Goal: Information Seeking & Learning: Learn about a topic

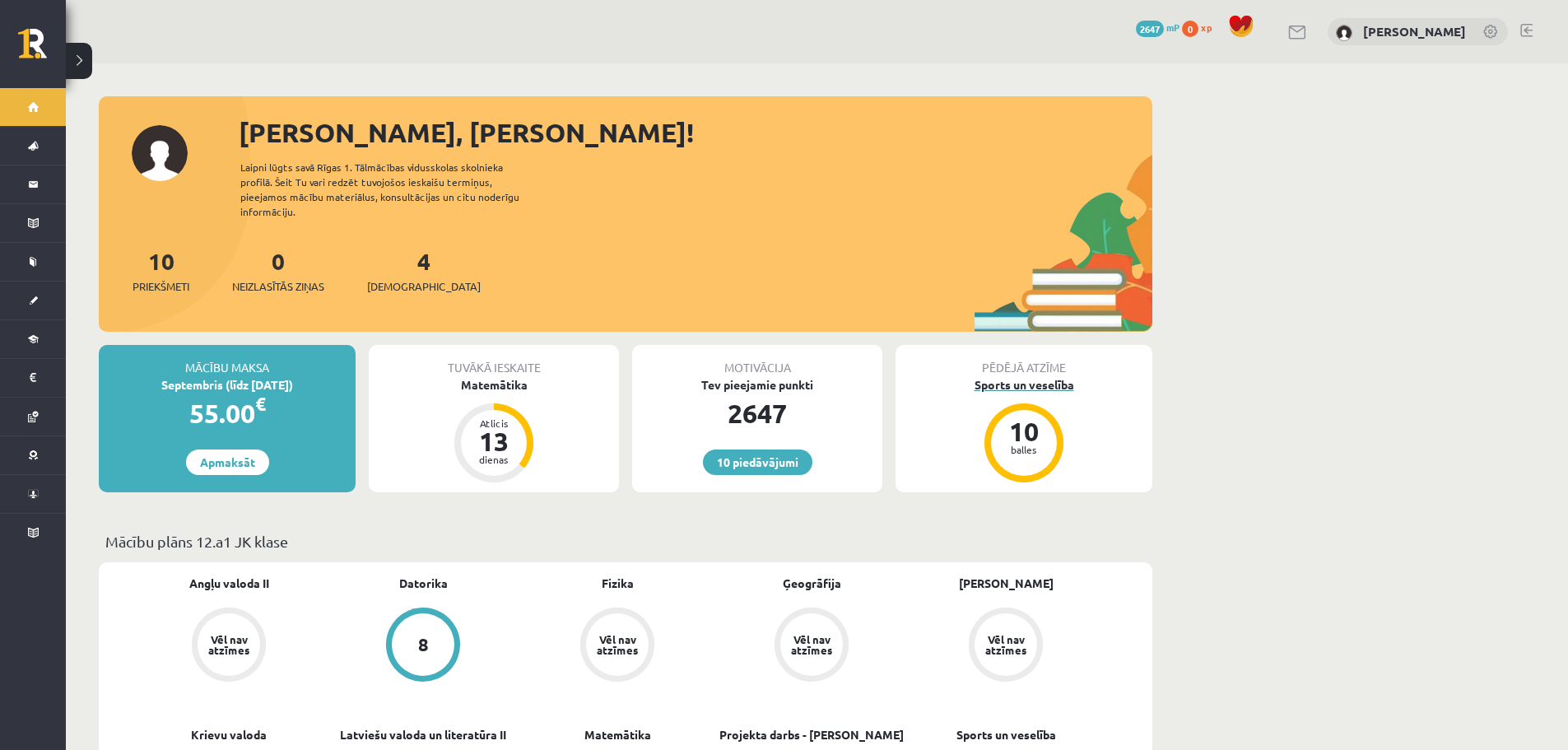
click at [1026, 376] on div "Sports un veselība" at bounding box center [1024, 384] width 257 height 17
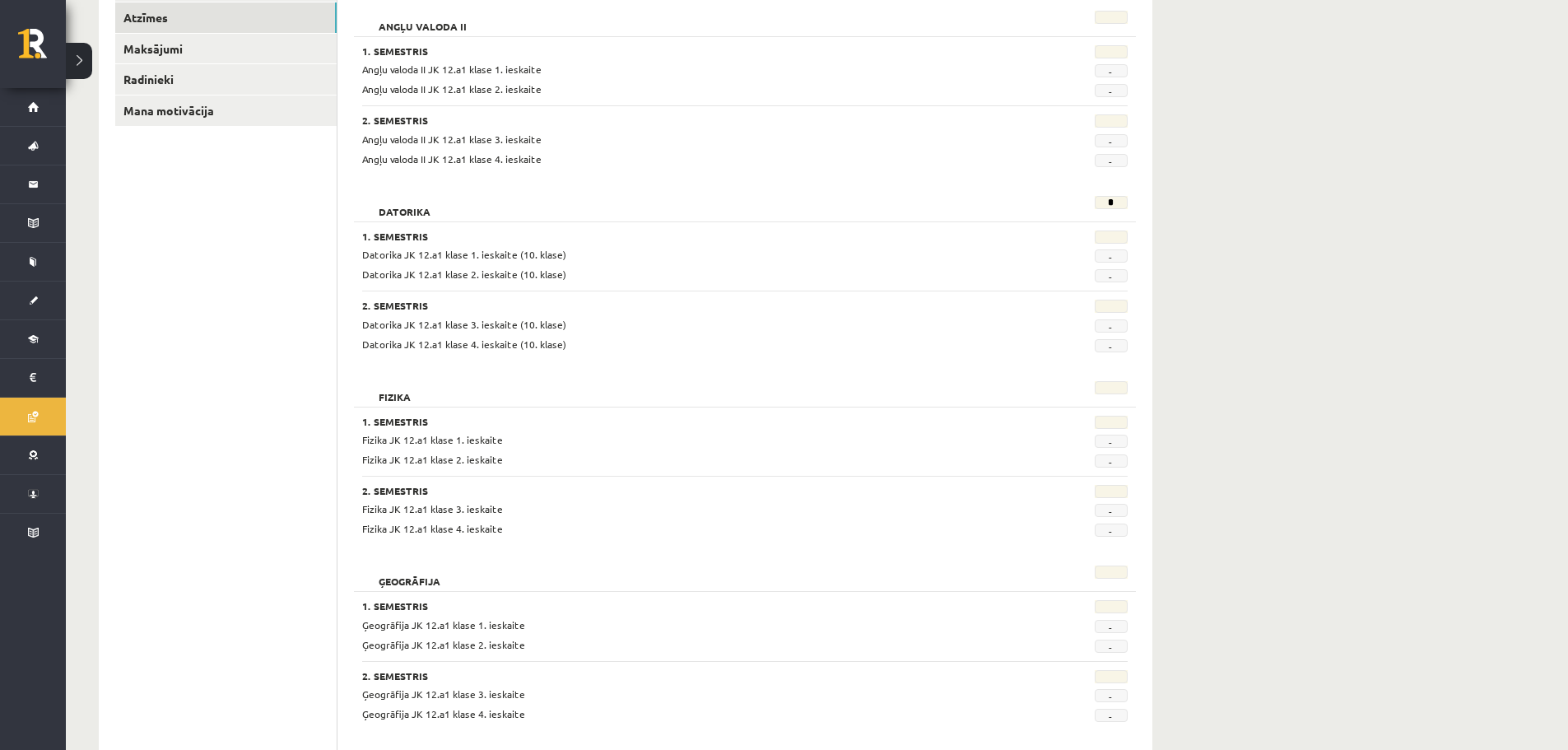
scroll to position [178, 0]
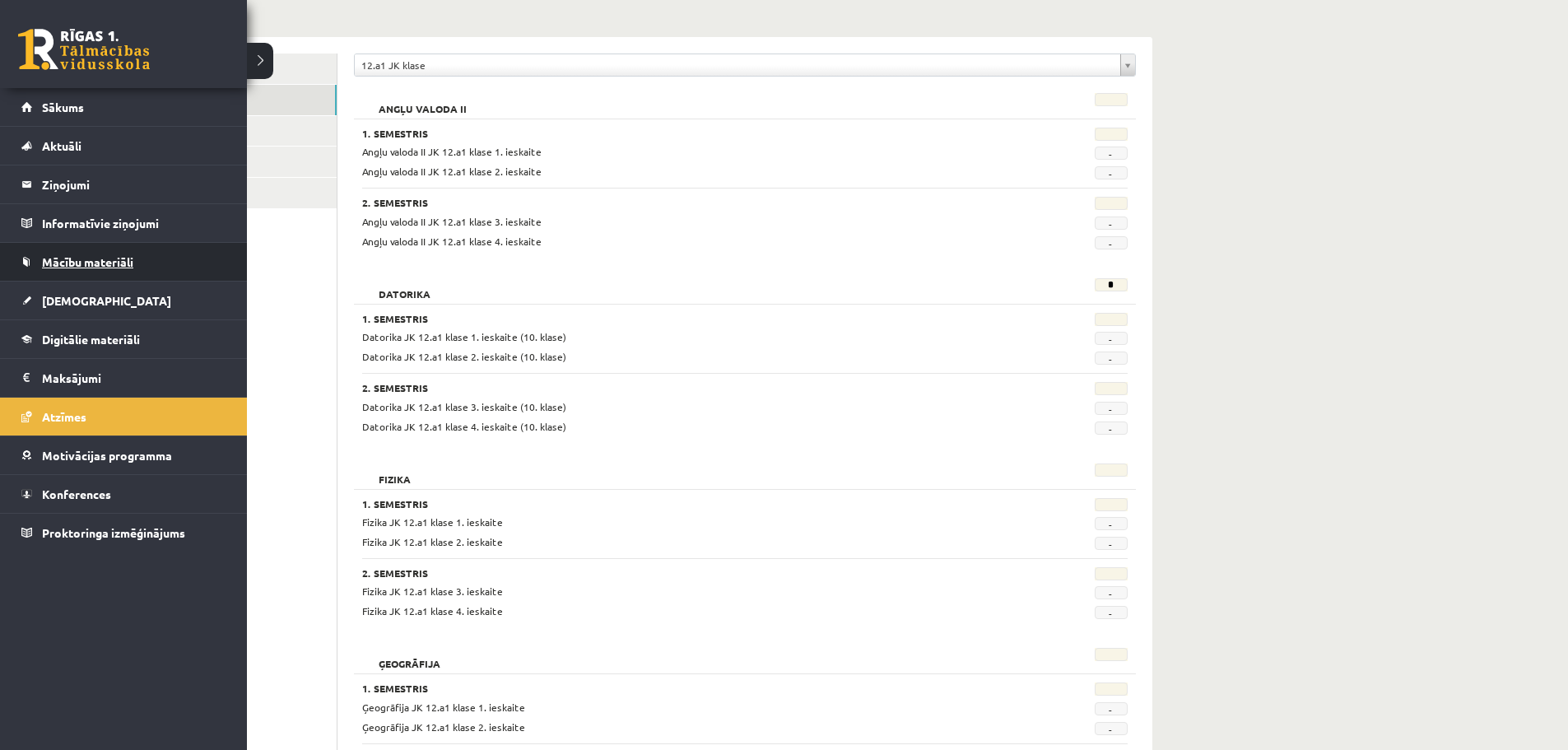
click at [91, 270] on link "Mācību materiāli" at bounding box center [124, 262] width 205 height 38
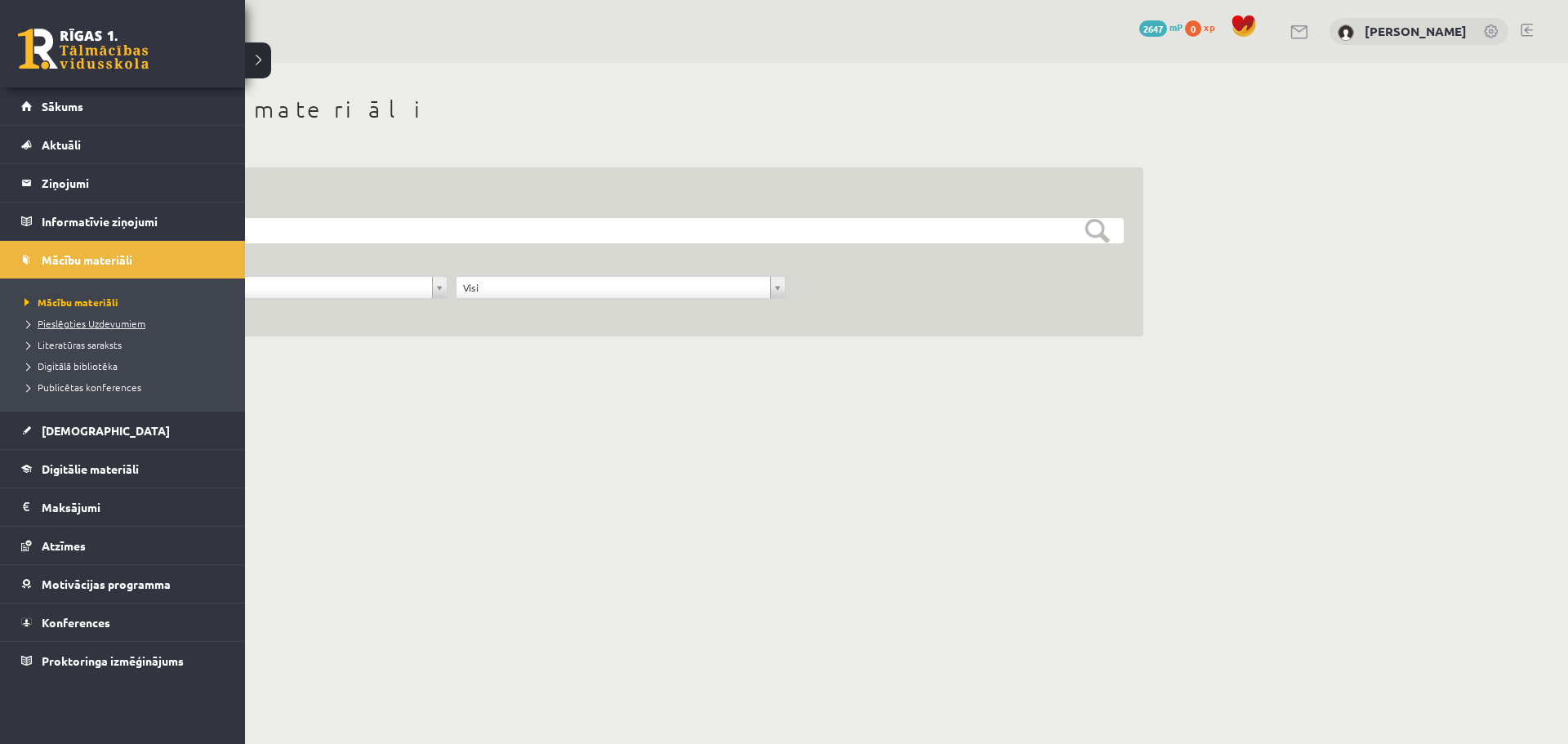
click at [126, 320] on span "Pieslēgties Uzdevumiem" at bounding box center [82, 323] width 125 height 13
click at [76, 414] on link "[DEMOGRAPHIC_DATA]" at bounding box center [123, 430] width 203 height 38
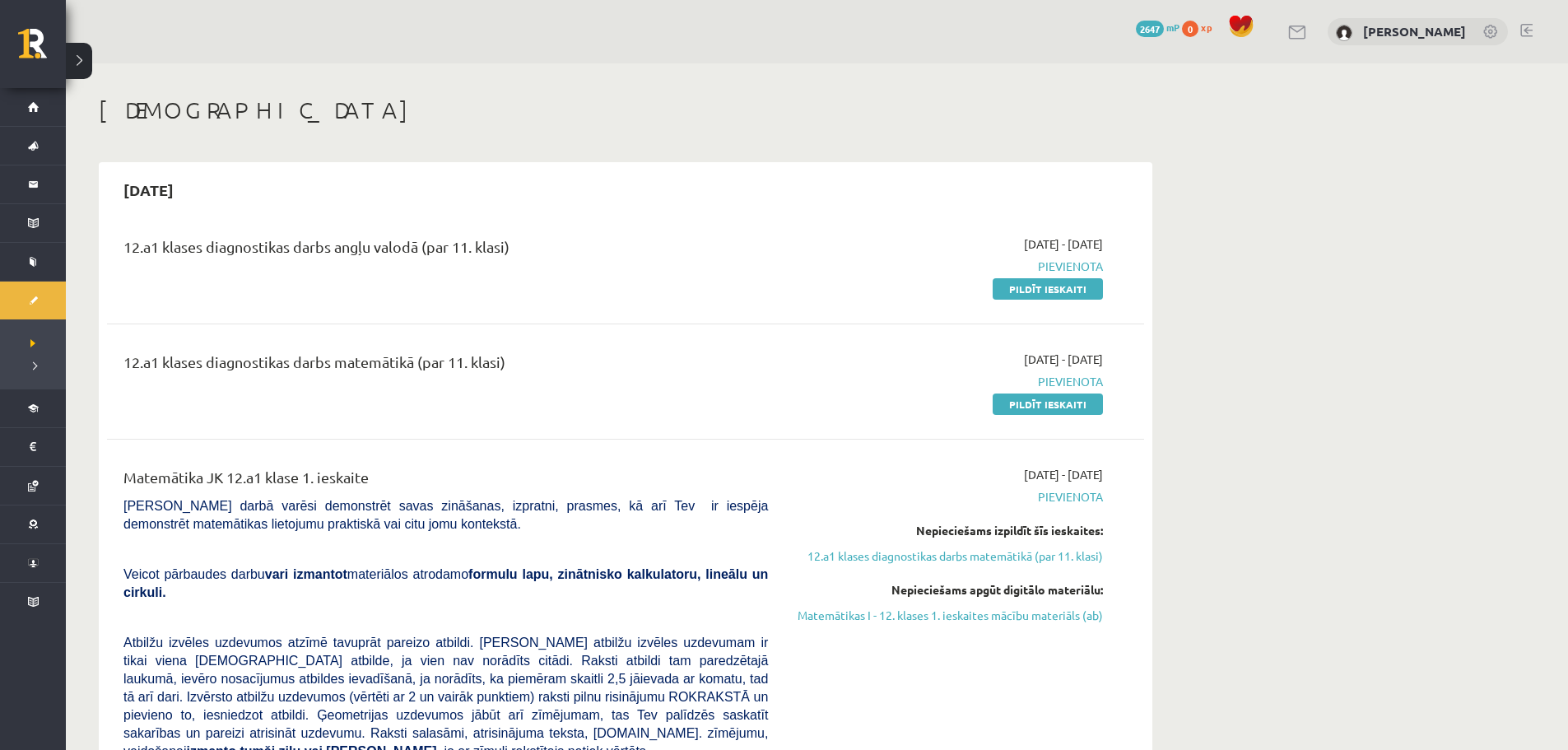
scroll to position [329, 0]
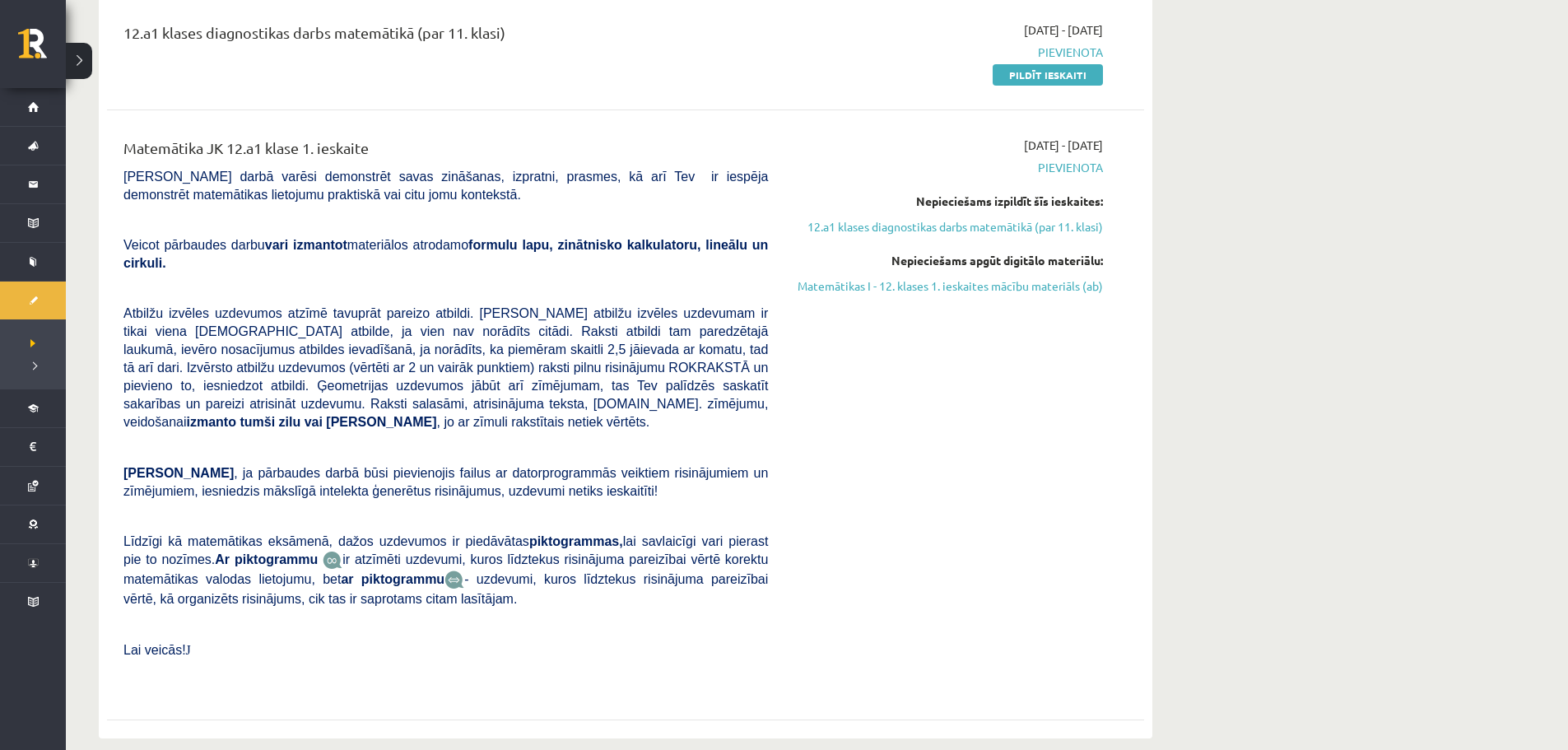
drag, startPoint x: 923, startPoint y: 284, endPoint x: 841, endPoint y: 48, distance: 249.8
click at [923, 284] on link "Matemātikas I - 12. klases 1. ieskaites mācību materiāls (ab)" at bounding box center [947, 286] width 311 height 17
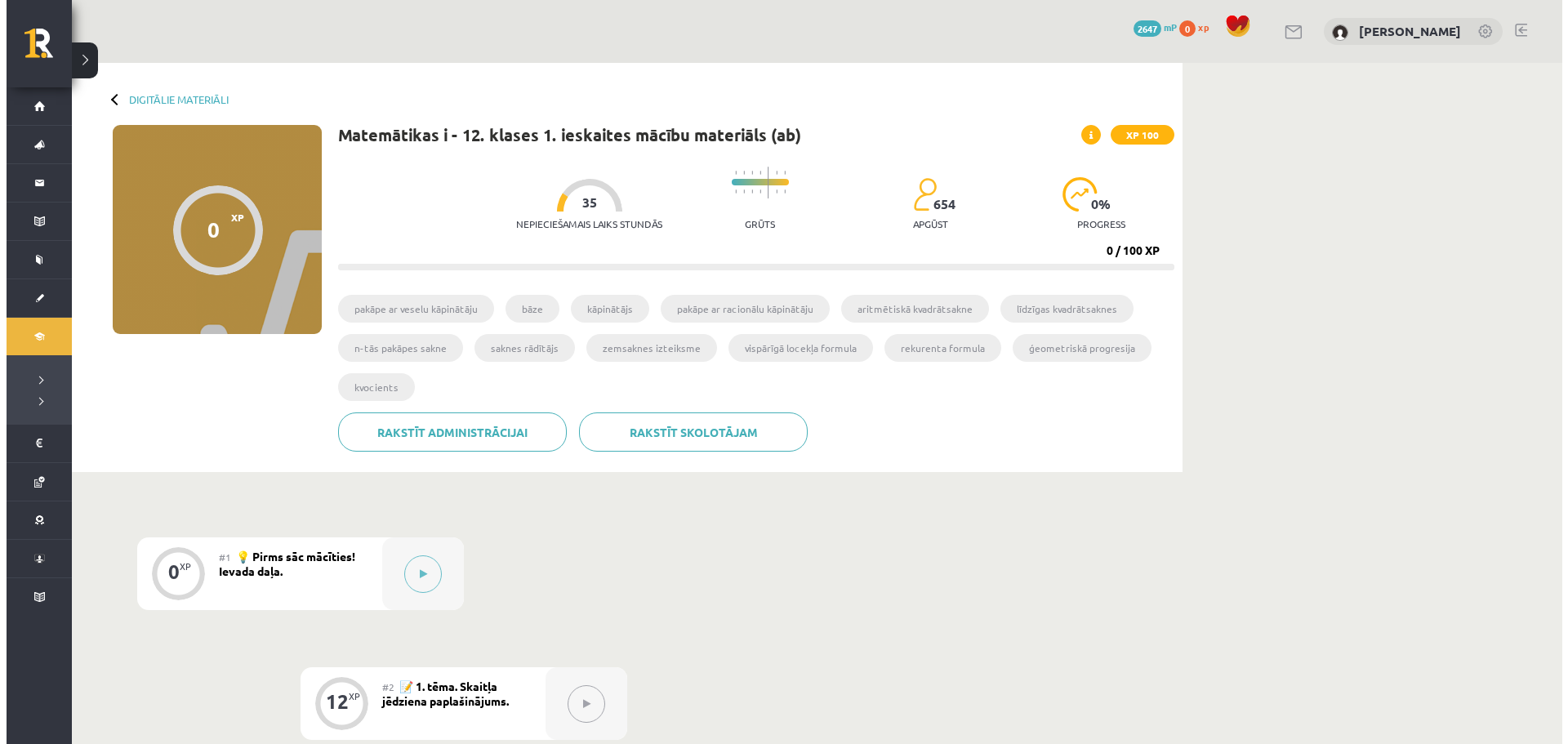
scroll to position [245, 0]
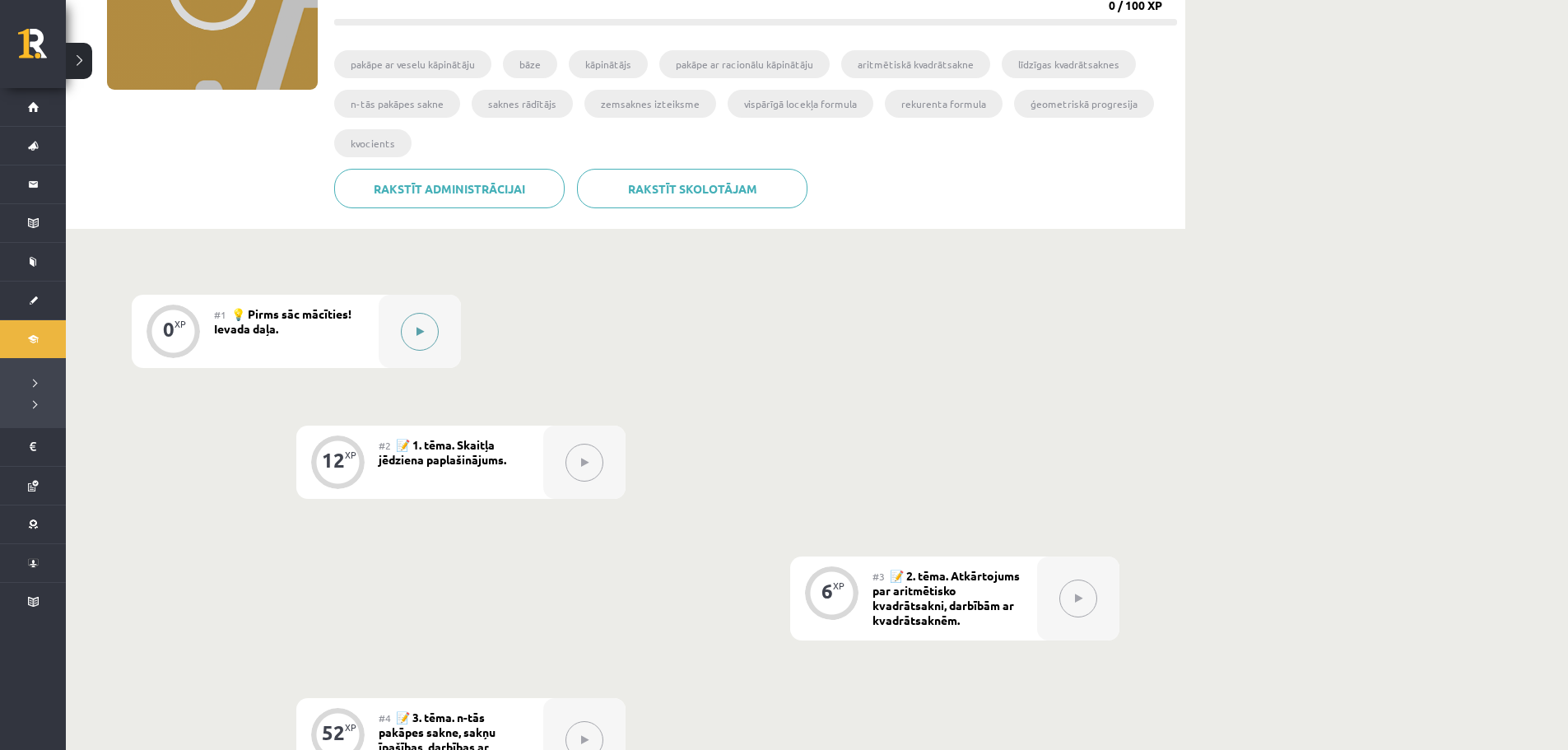
click at [431, 336] on button at bounding box center [419, 331] width 38 height 38
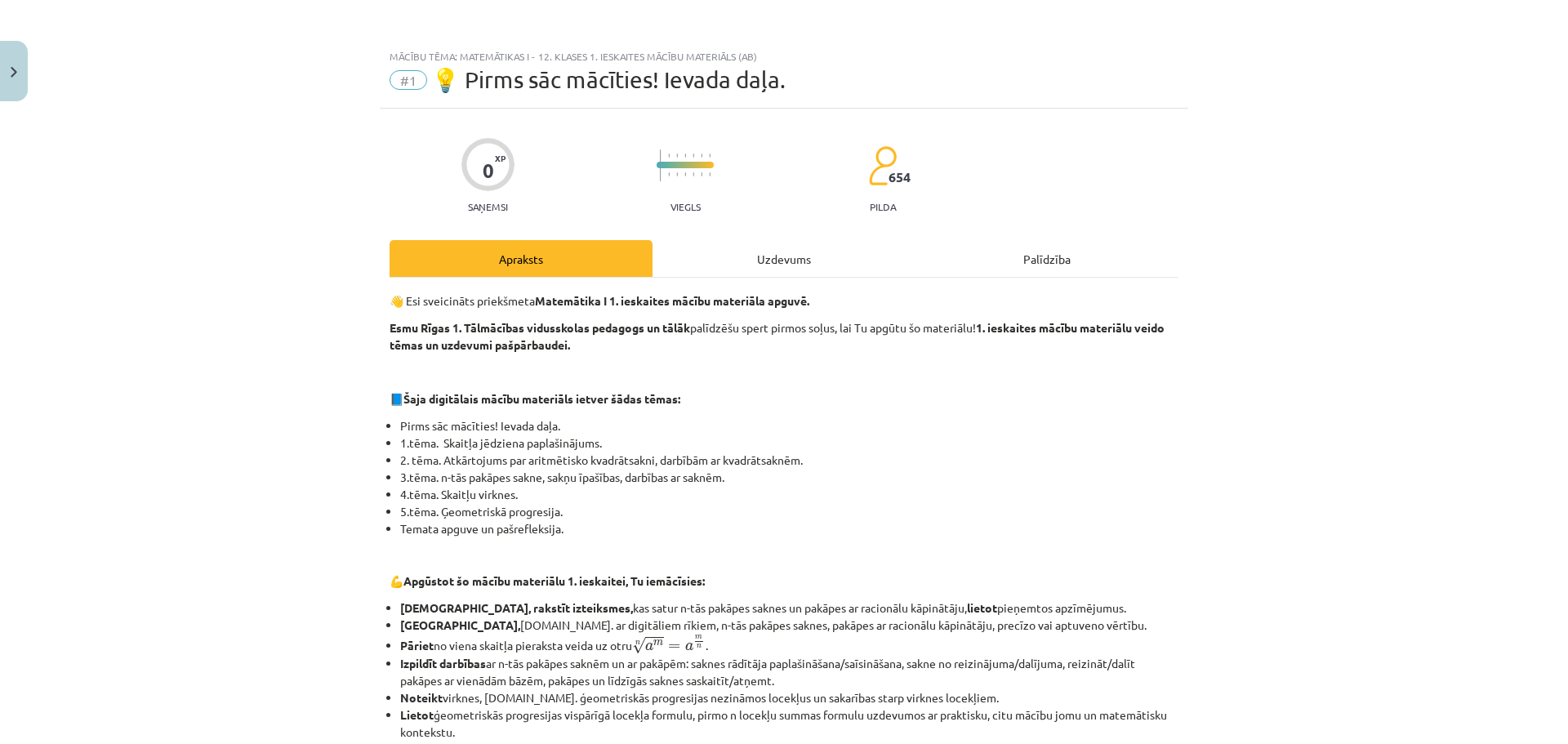
click at [780, 259] on div "Uzdevums" at bounding box center [784, 259] width 263 height 37
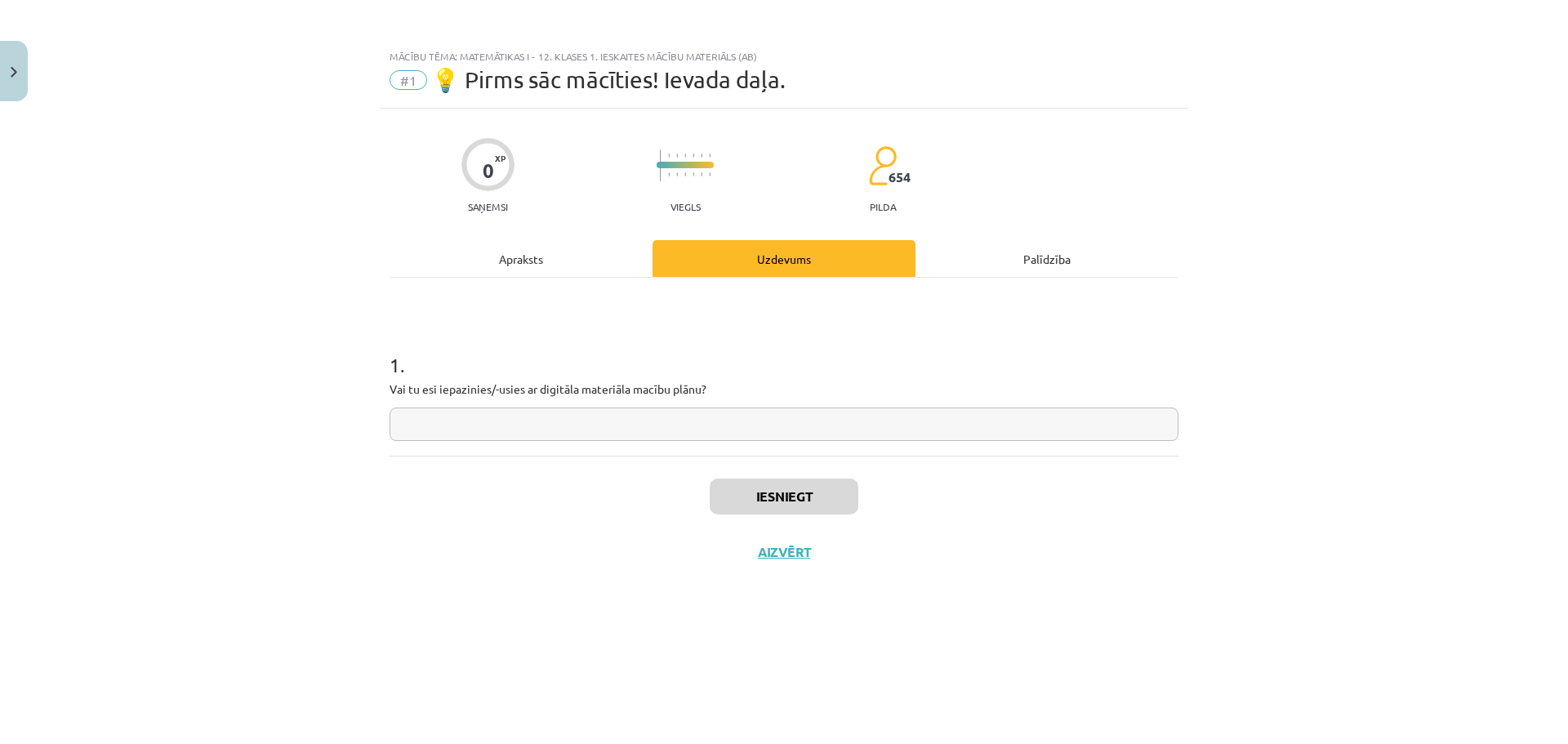
click at [611, 256] on div "Apraksts" at bounding box center [521, 259] width 263 height 37
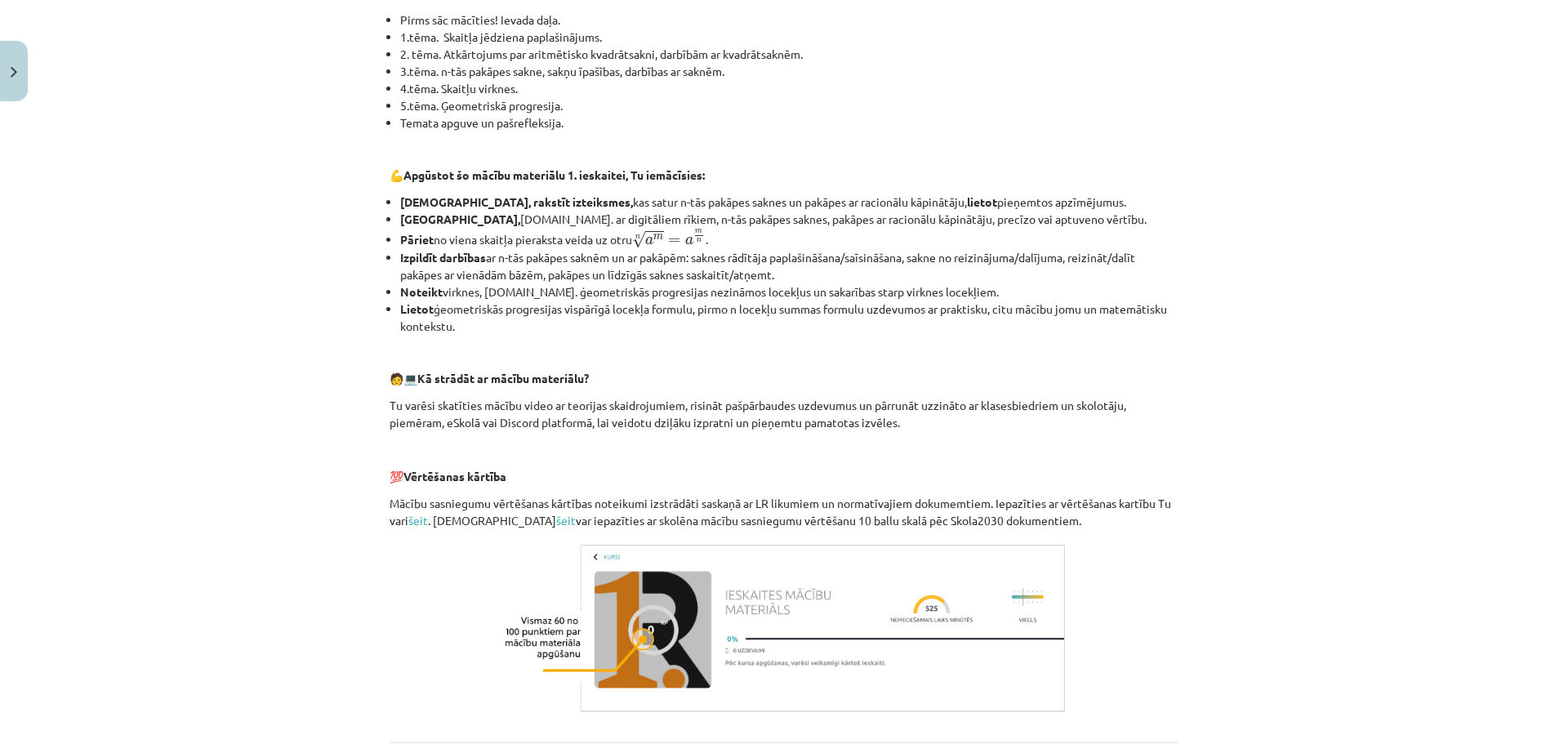
scroll to position [243, 0]
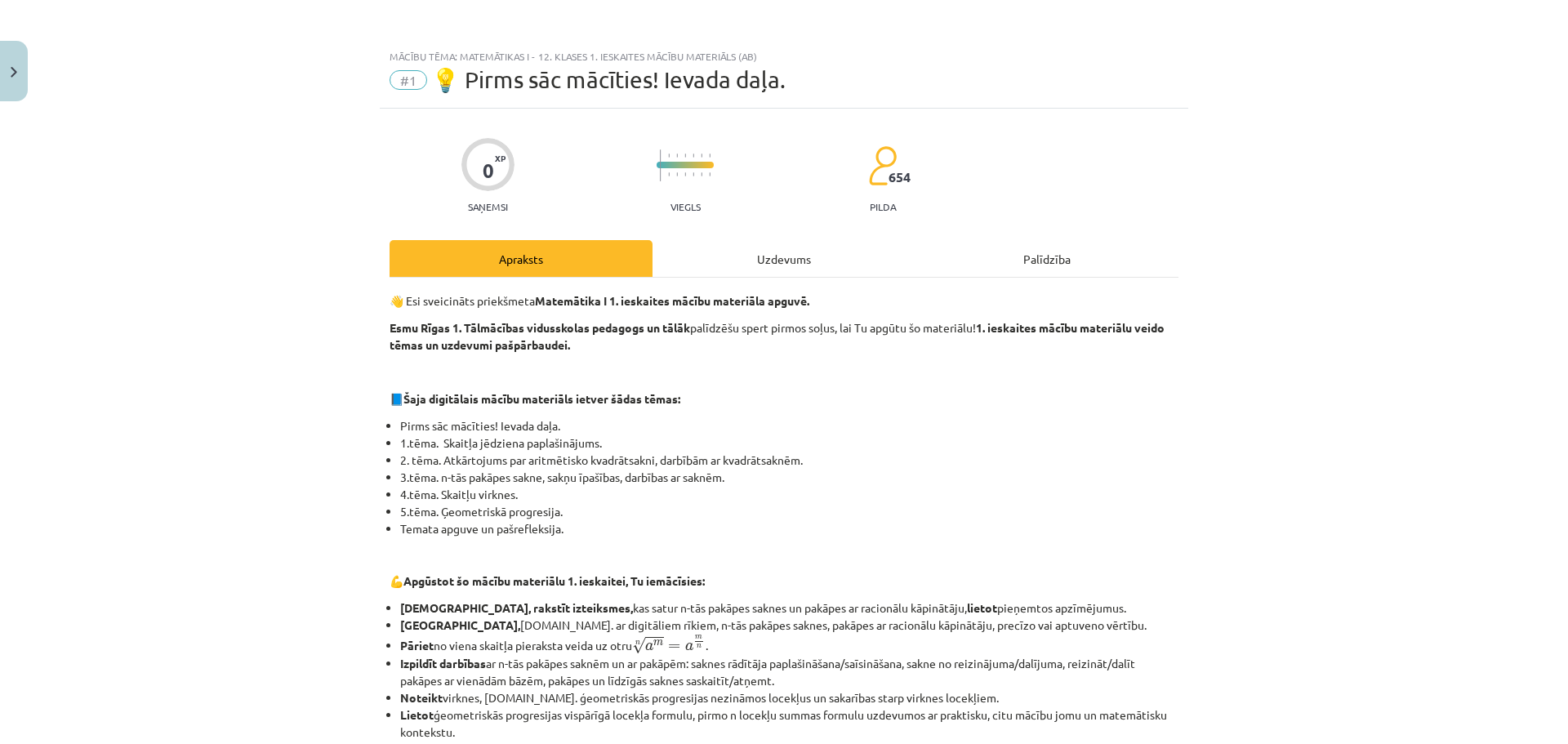
click at [686, 267] on div "Uzdevums" at bounding box center [784, 259] width 263 height 37
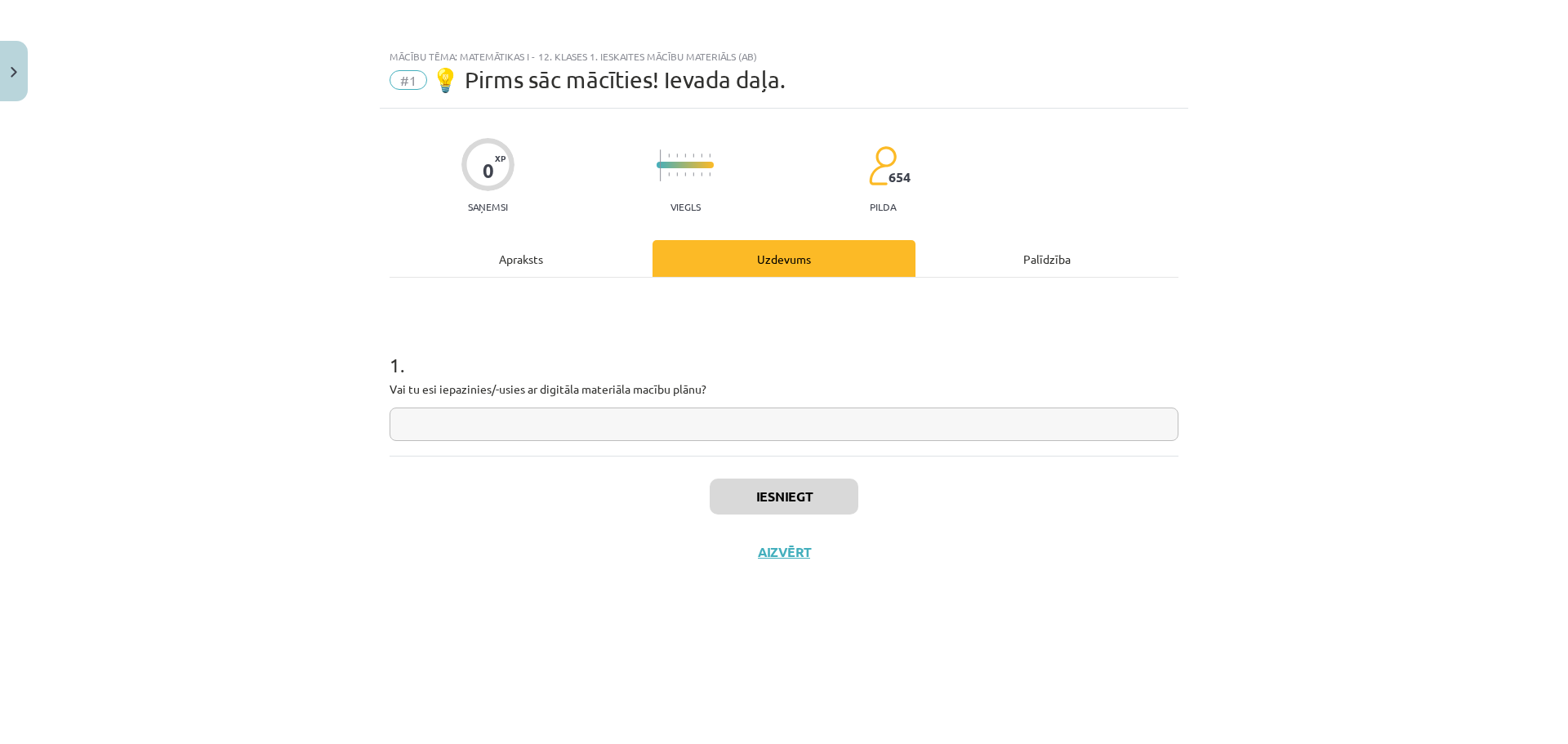
click at [660, 411] on input "text" at bounding box center [784, 424] width 789 height 34
type input "*"
click at [783, 493] on button "Iesniegt" at bounding box center [784, 496] width 149 height 36
click at [773, 548] on button "Nākamā nodarbība" at bounding box center [784, 562] width 160 height 38
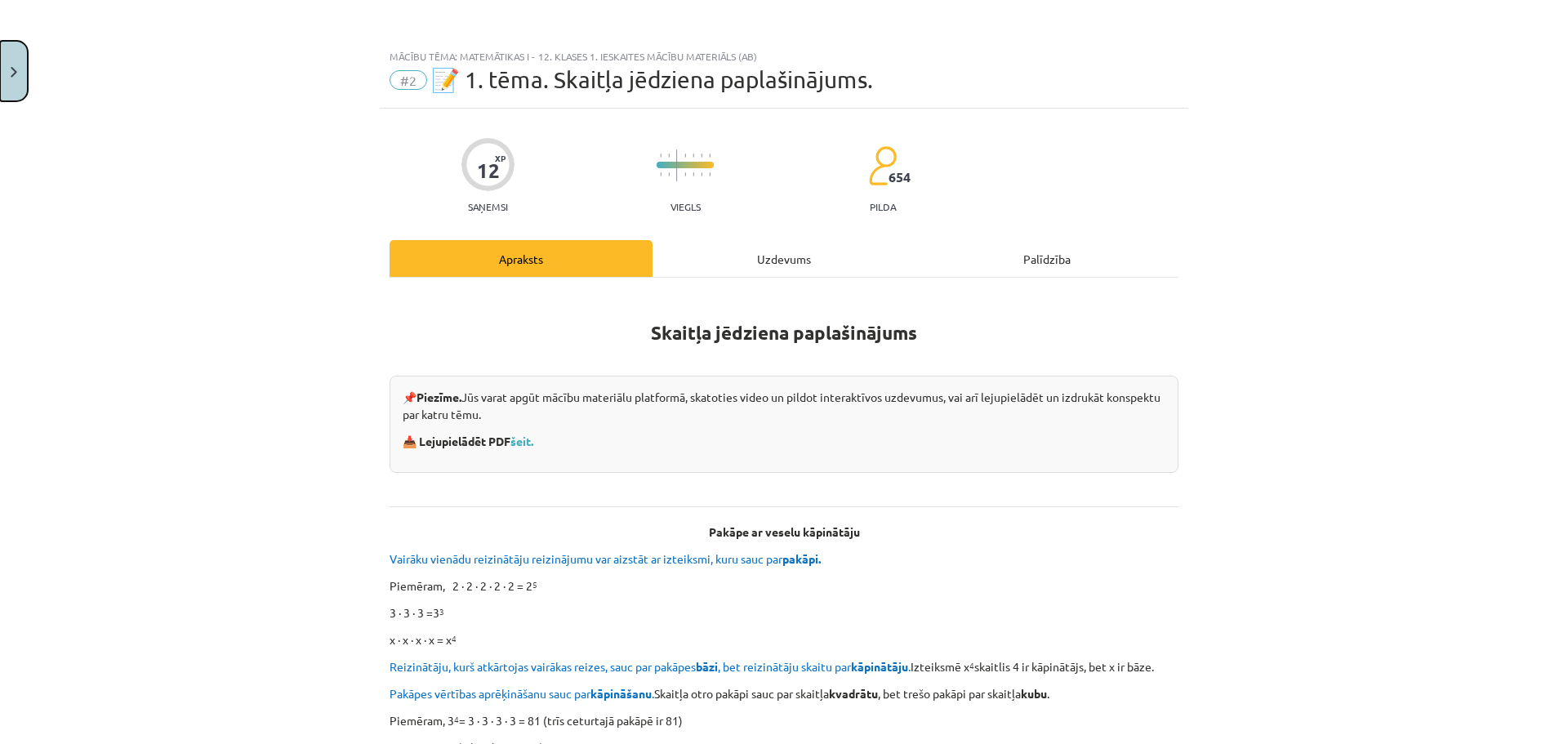
click at [14, 58] on button "Close" at bounding box center [13, 71] width 28 height 60
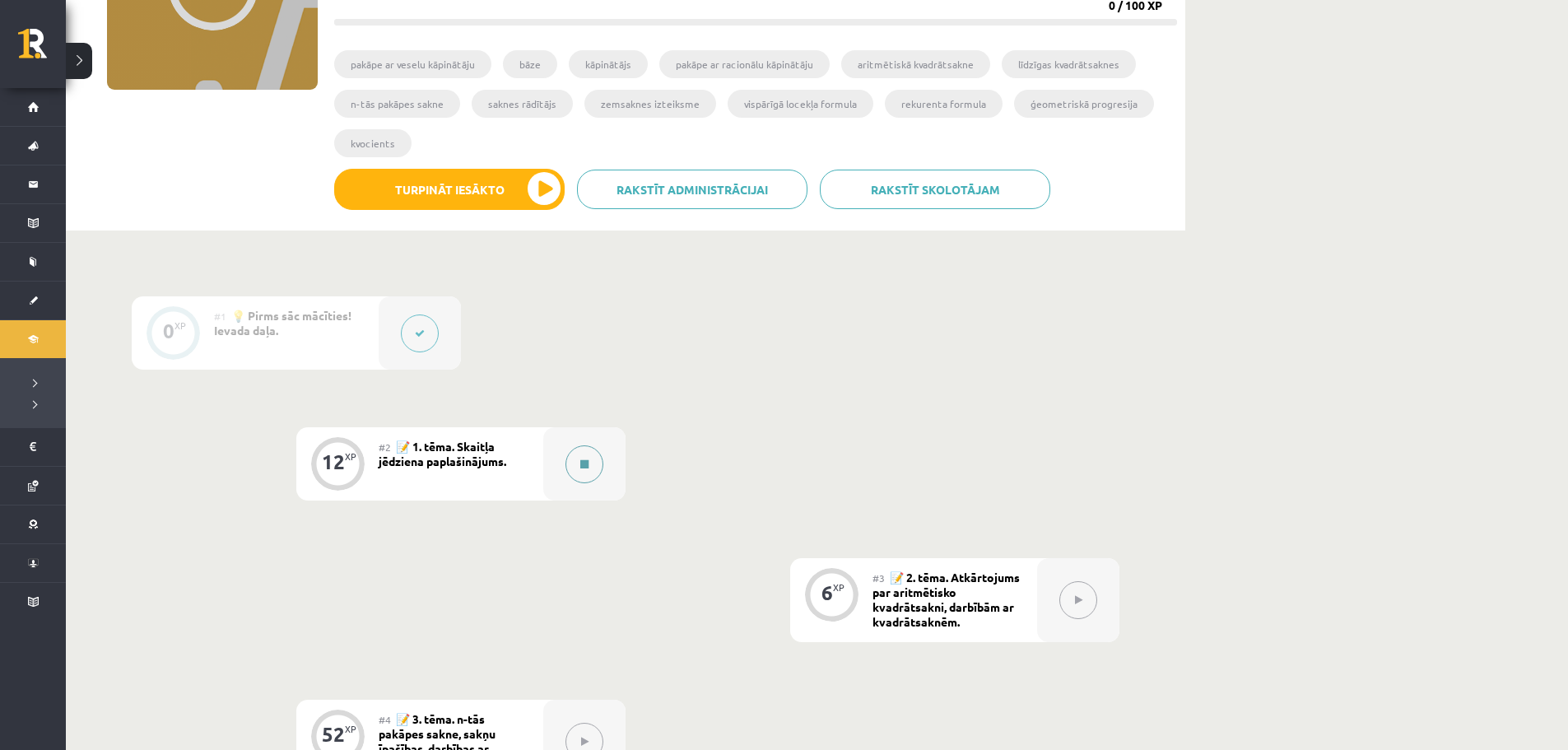
click at [555, 454] on div at bounding box center [584, 464] width 82 height 74
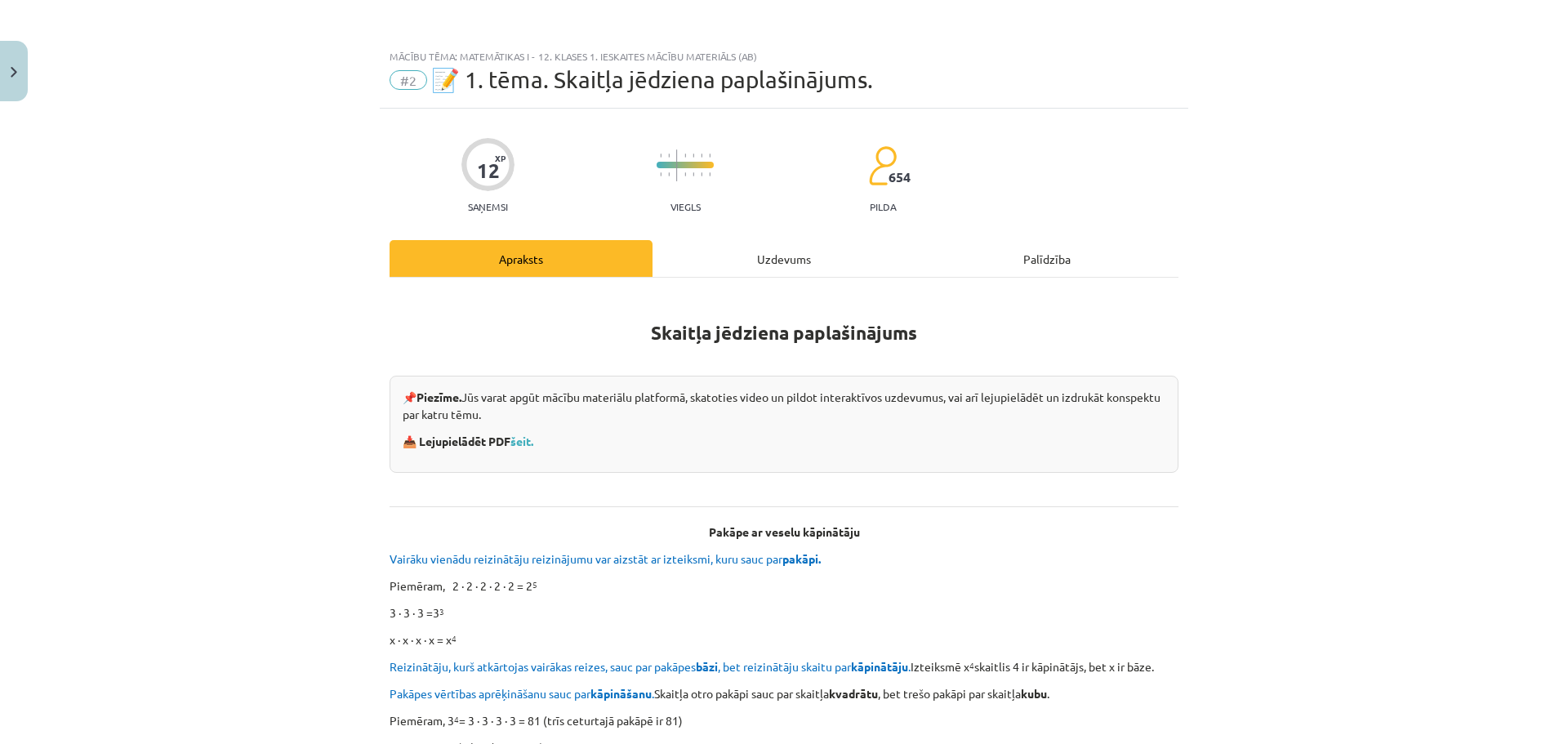
scroll to position [163, 0]
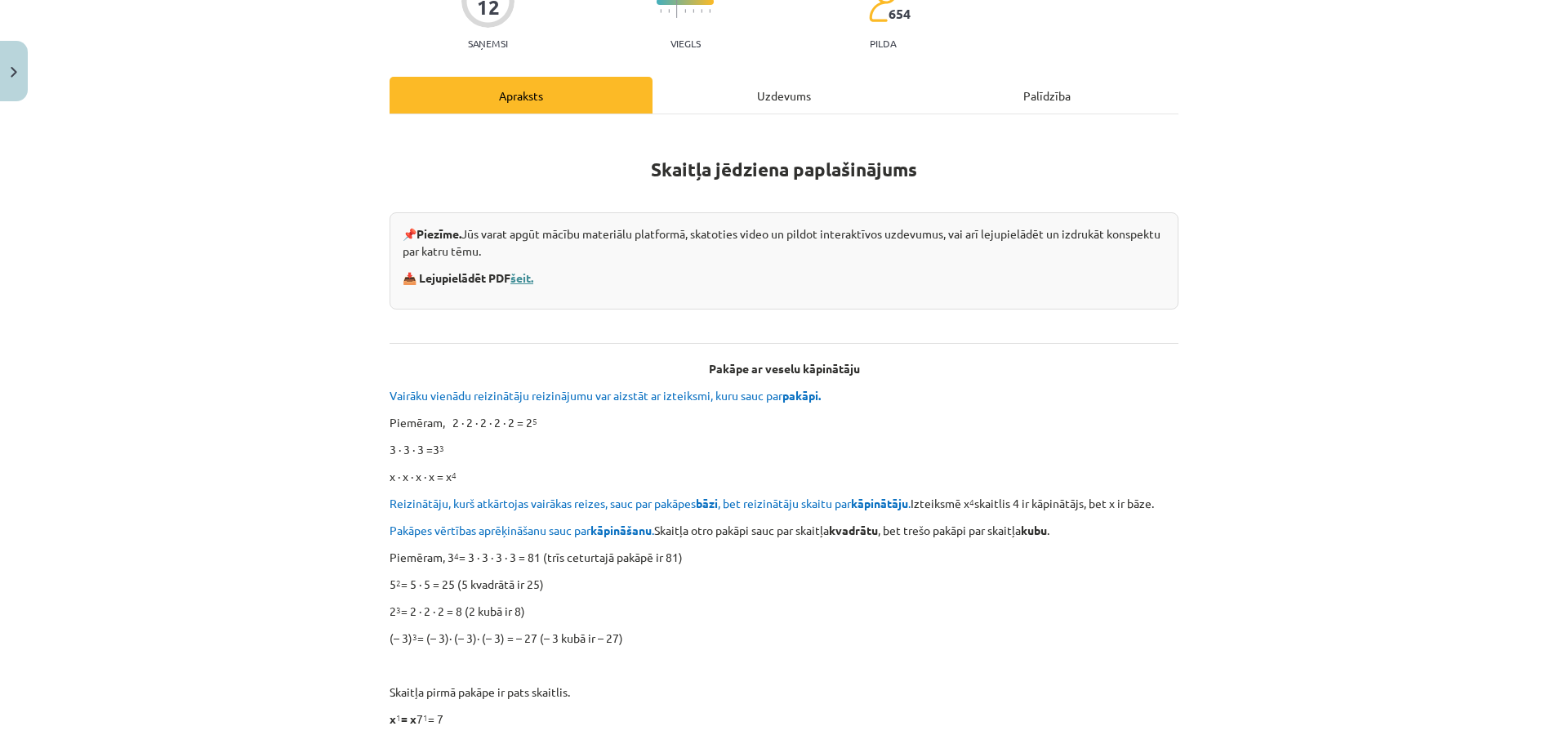
click at [527, 278] on link "šeit." at bounding box center [522, 277] width 23 height 14
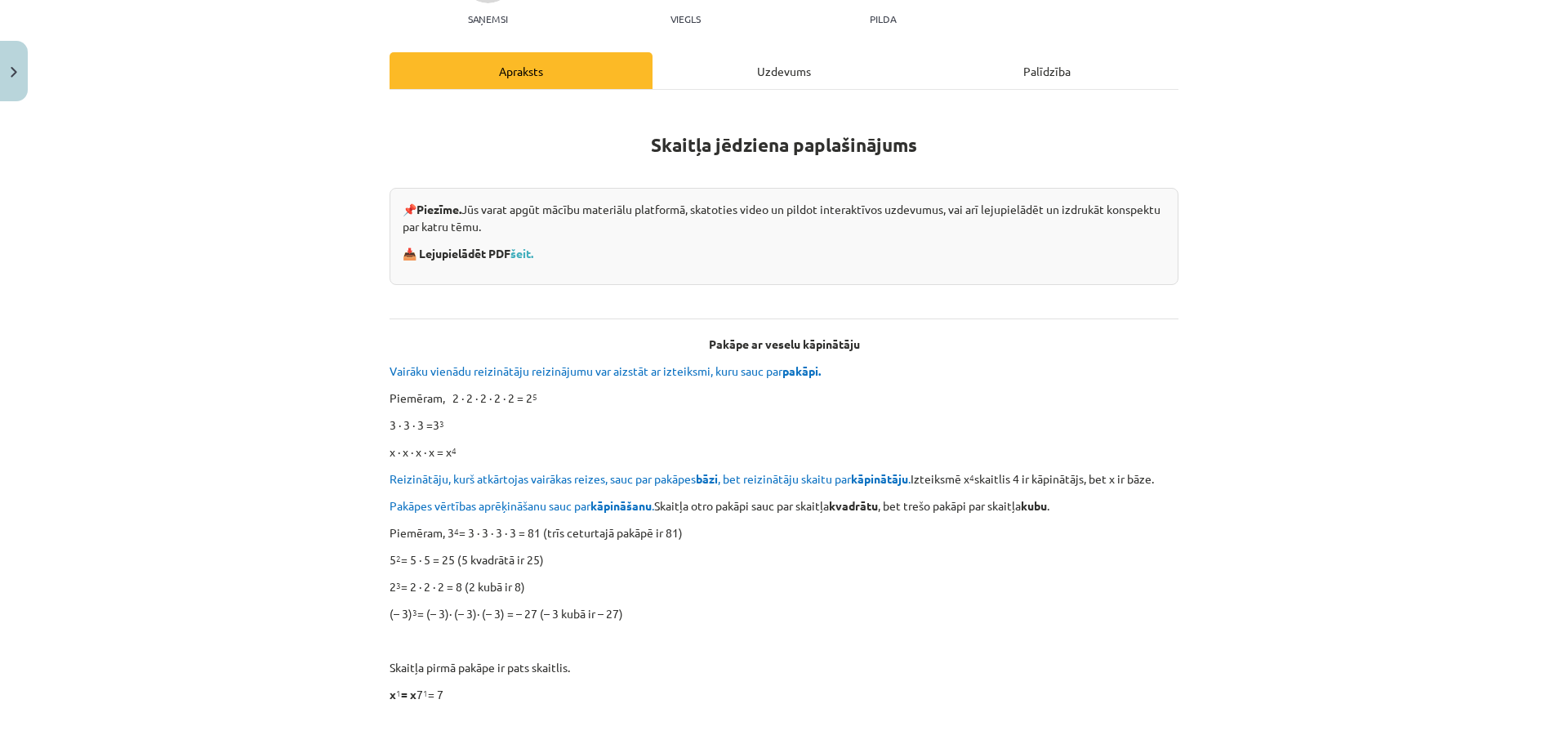
scroll to position [24, 0]
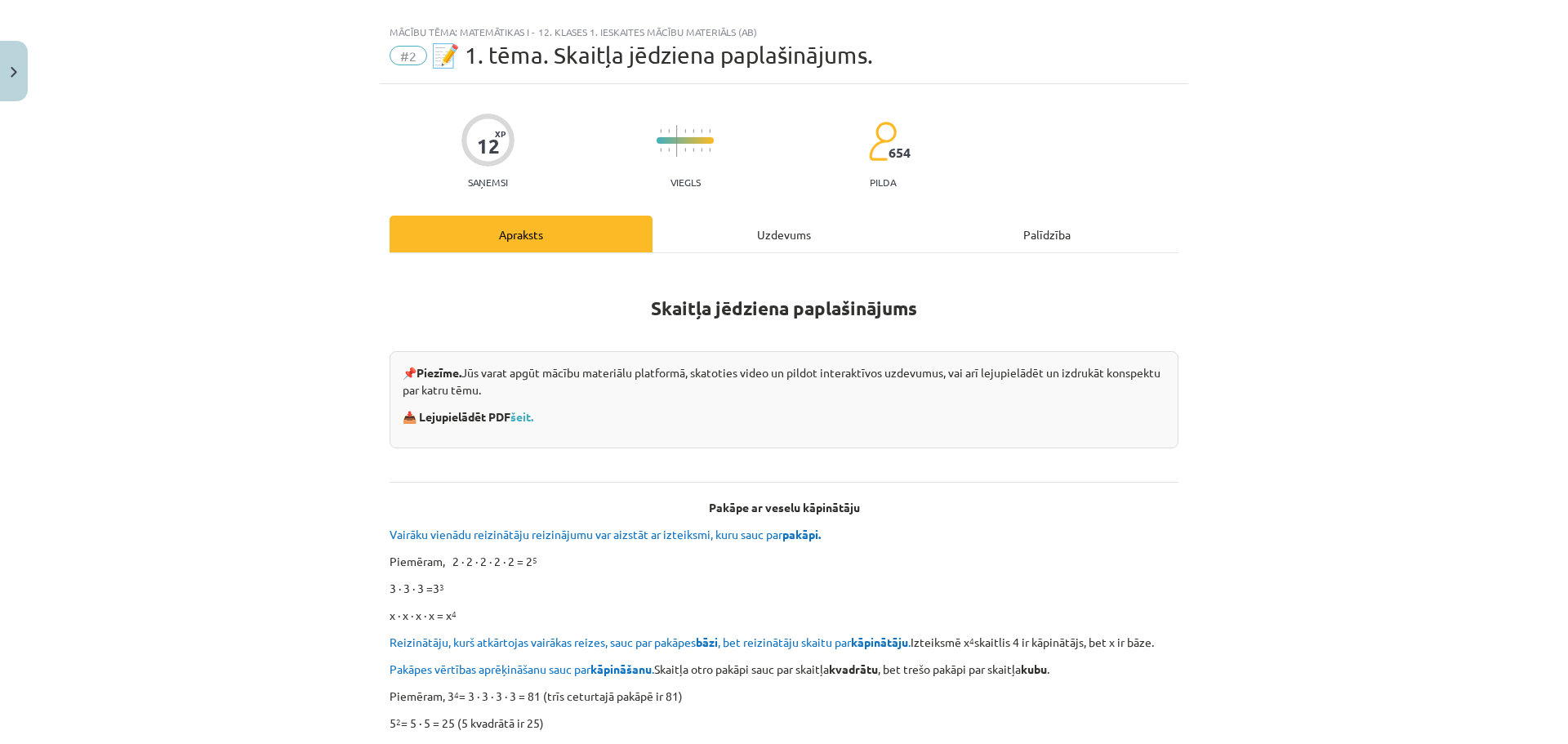
click at [981, 226] on div "Palīdzība" at bounding box center [1046, 234] width 263 height 37
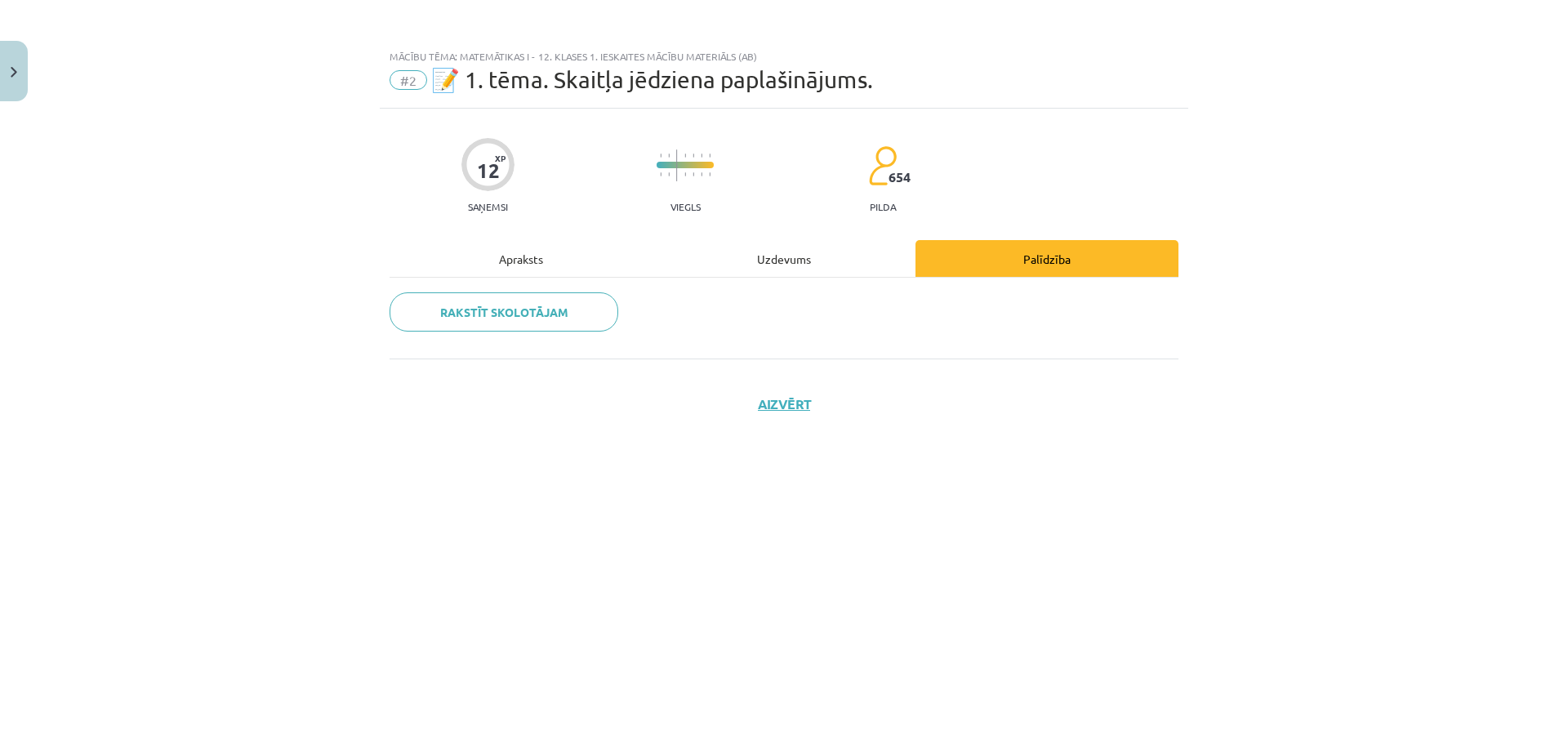
click at [511, 256] on div "Apraksts" at bounding box center [521, 259] width 263 height 37
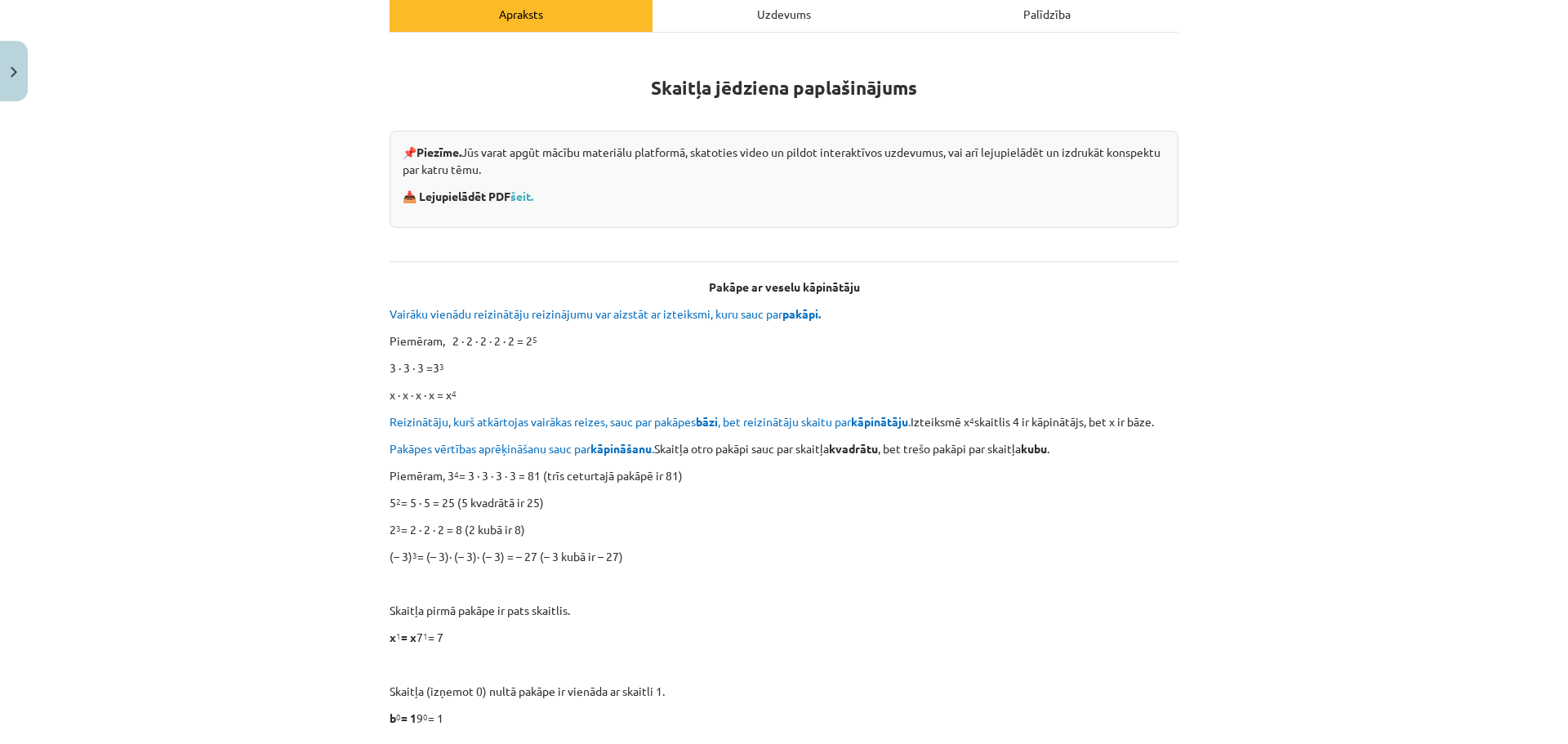
scroll to position [163, 0]
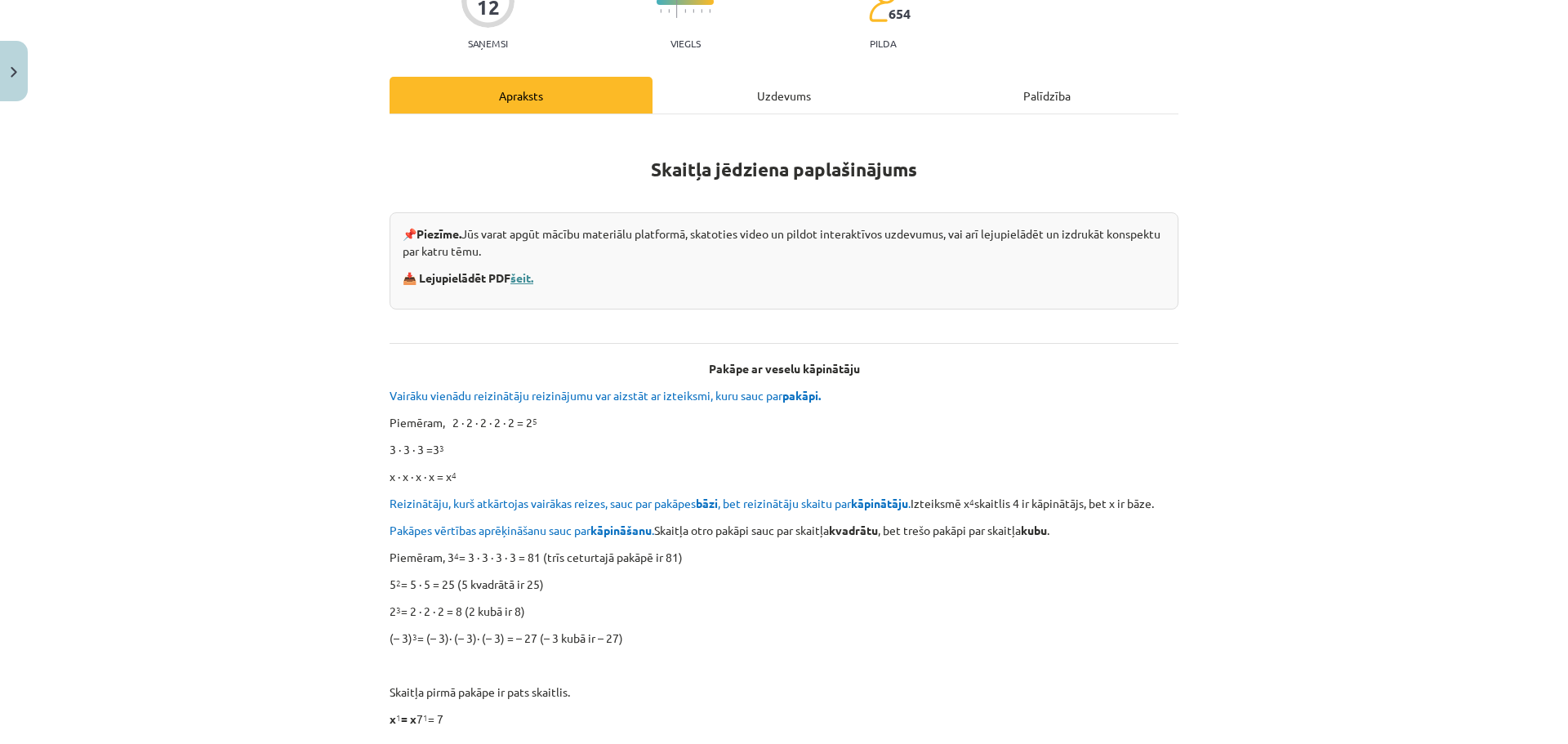
click at [530, 279] on link "šeit." at bounding box center [522, 277] width 23 height 14
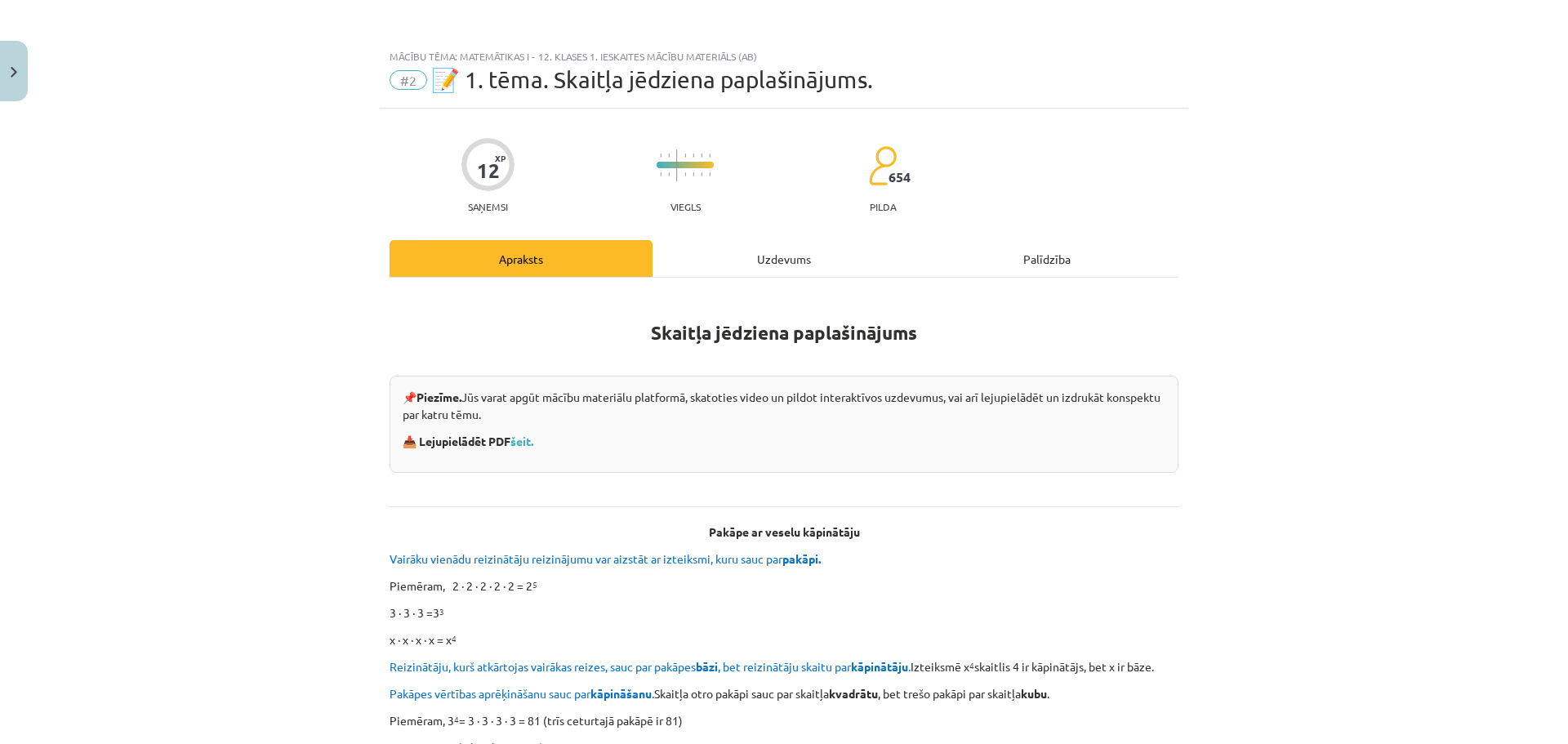
click at [732, 246] on div "Uzdevums" at bounding box center [784, 259] width 263 height 37
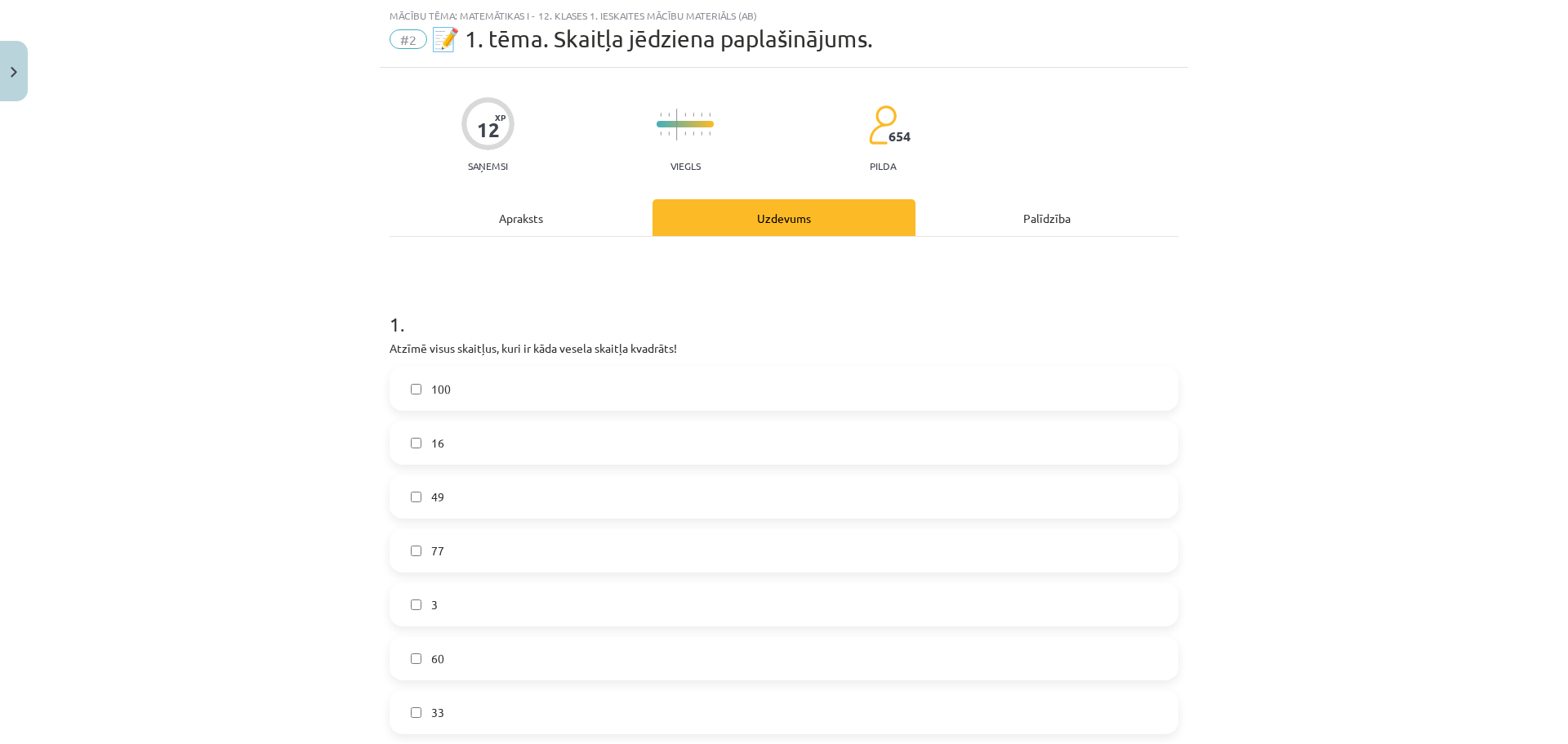
scroll to position [123, 0]
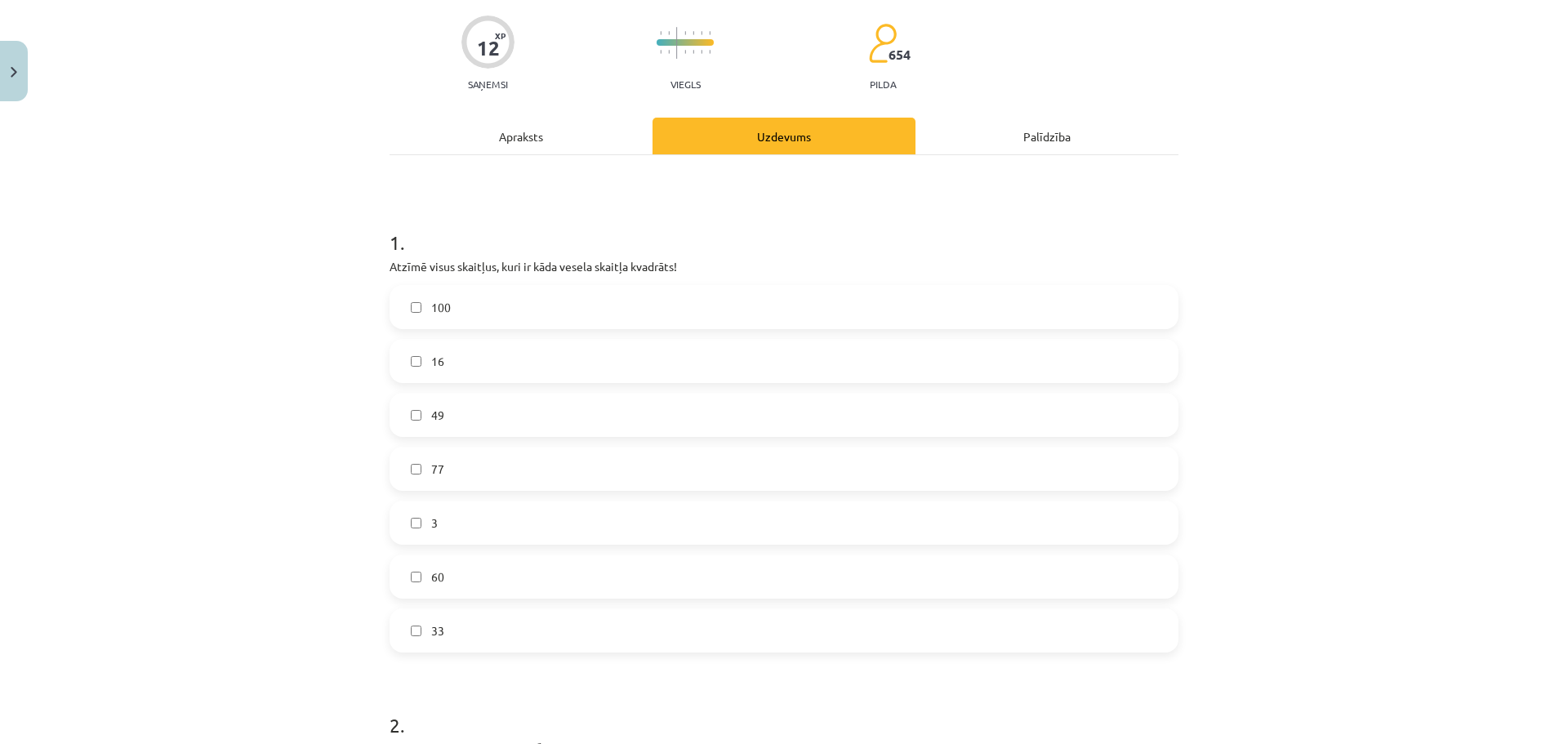
click at [485, 308] on label "100" at bounding box center [784, 307] width 785 height 41
click at [488, 355] on label "16" at bounding box center [784, 360] width 785 height 41
click at [469, 366] on label "16" at bounding box center [784, 360] width 785 height 41
click at [473, 364] on label "16" at bounding box center [784, 360] width 785 height 41
click at [470, 422] on label "49" at bounding box center [784, 415] width 785 height 41
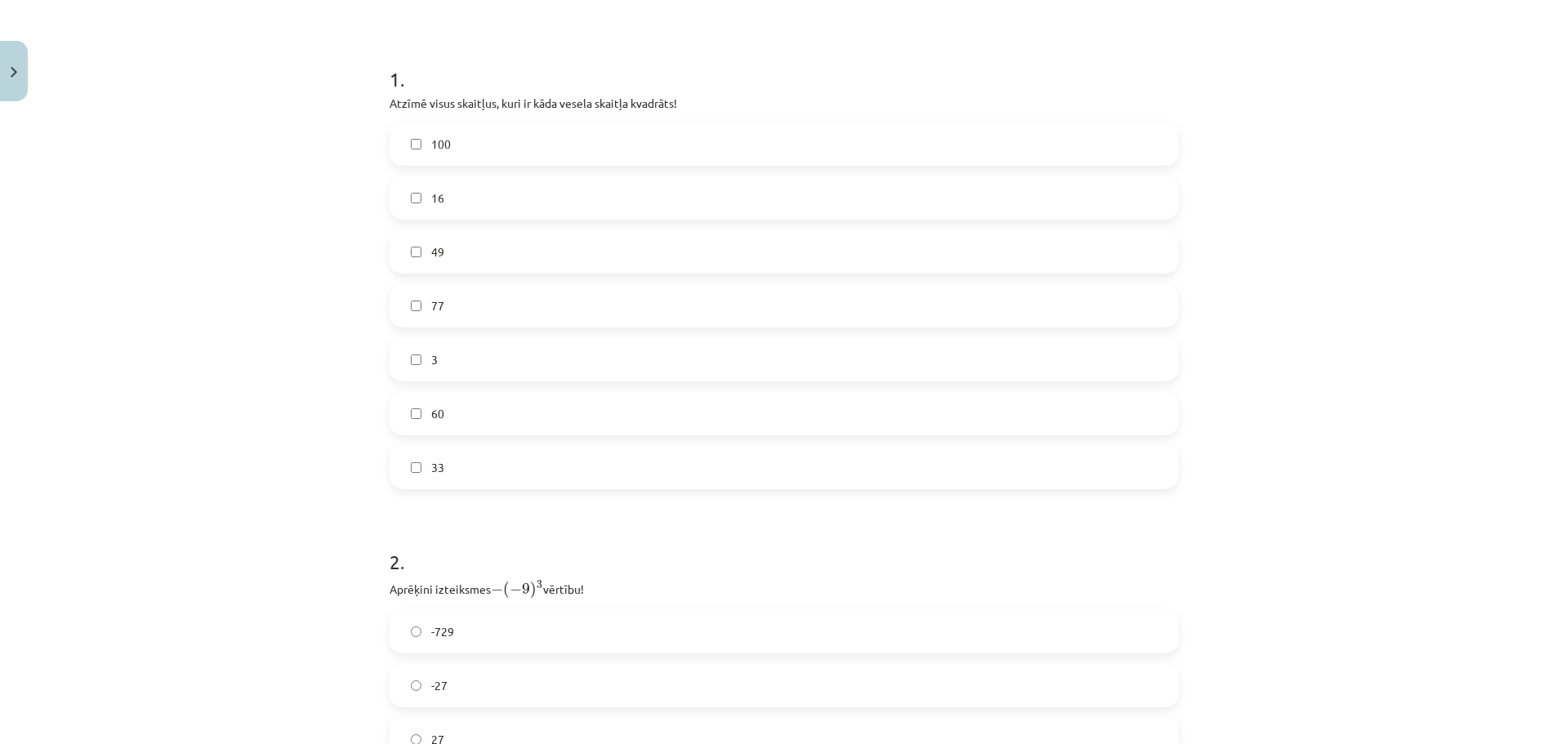
scroll to position [449, 0]
drag, startPoint x: 458, startPoint y: 471, endPoint x: 467, endPoint y: 519, distance: 48.8
click at [458, 472] on label "-729" at bounding box center [784, 468] width 785 height 41
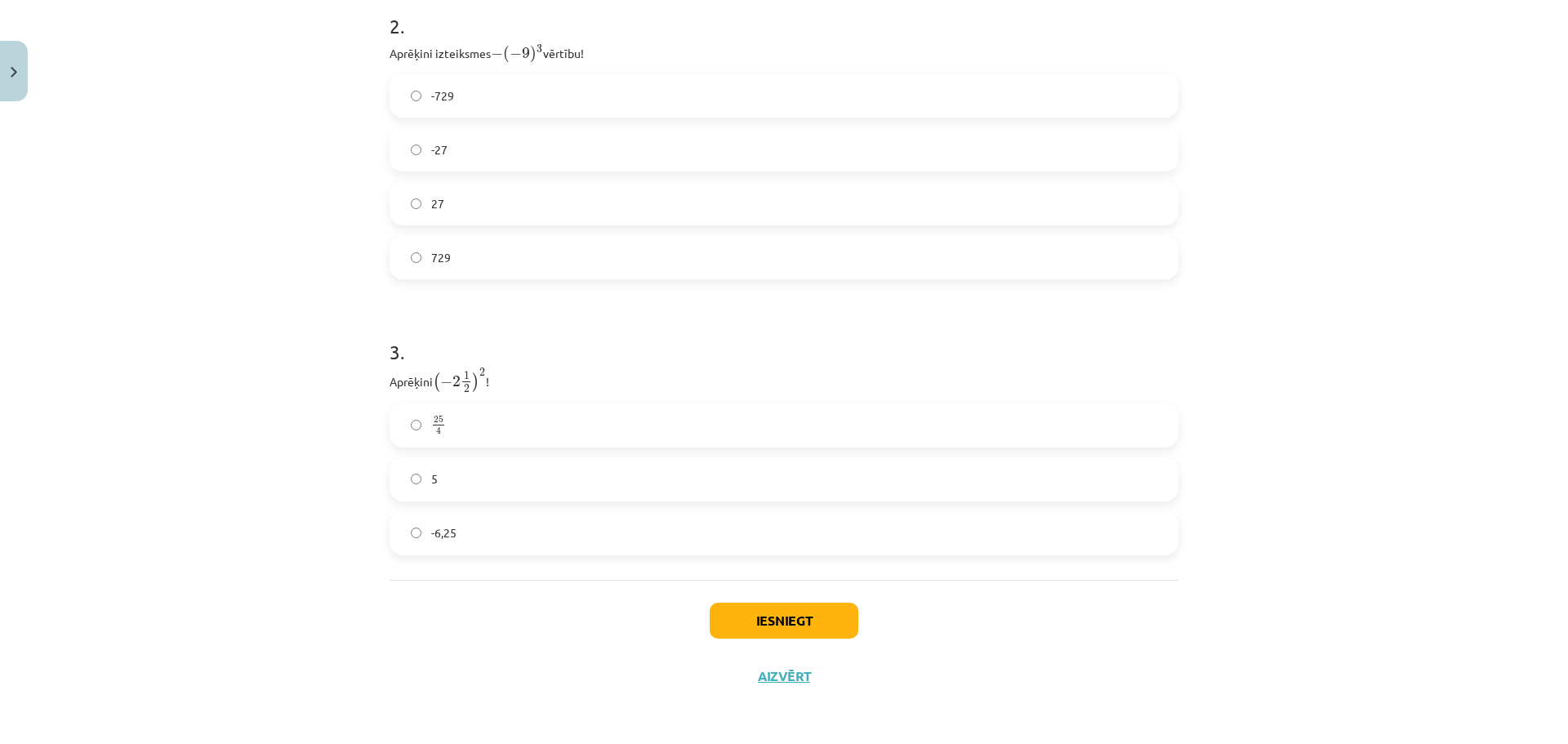
scroll to position [740, 0]
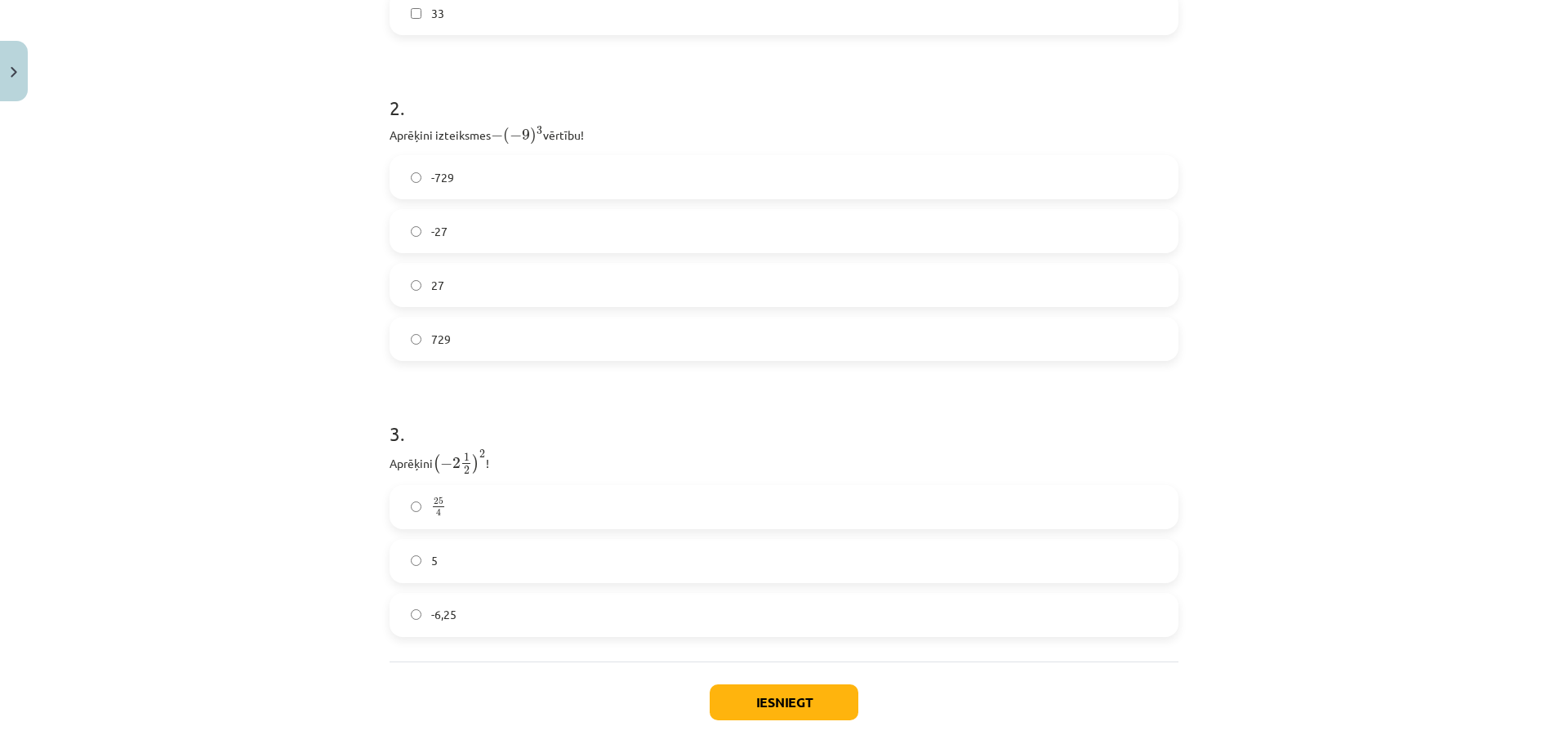
click at [466, 516] on label "25 4 25 4" at bounding box center [784, 506] width 785 height 41
click at [762, 695] on button "Iesniegt" at bounding box center [784, 702] width 149 height 36
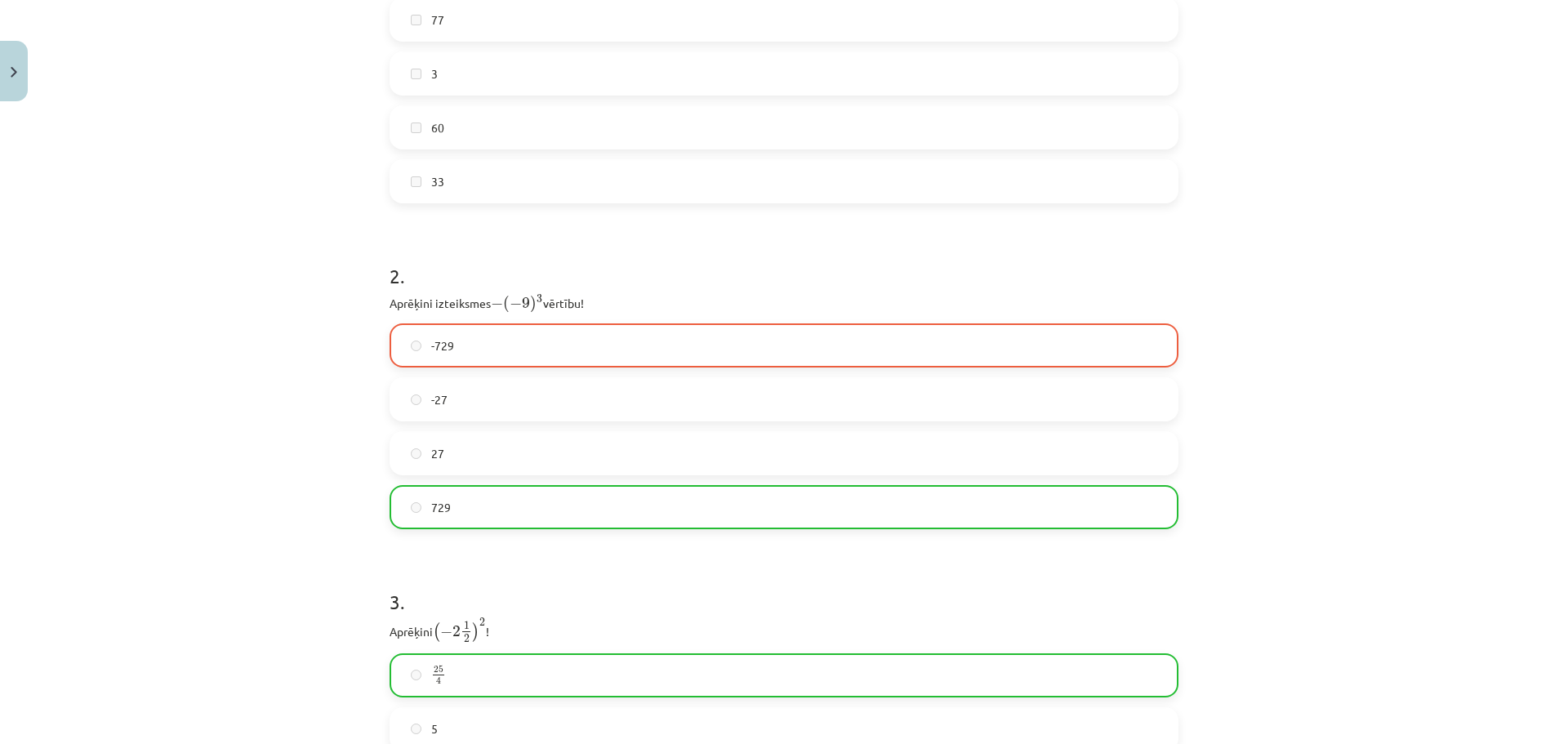
scroll to position [872, 0]
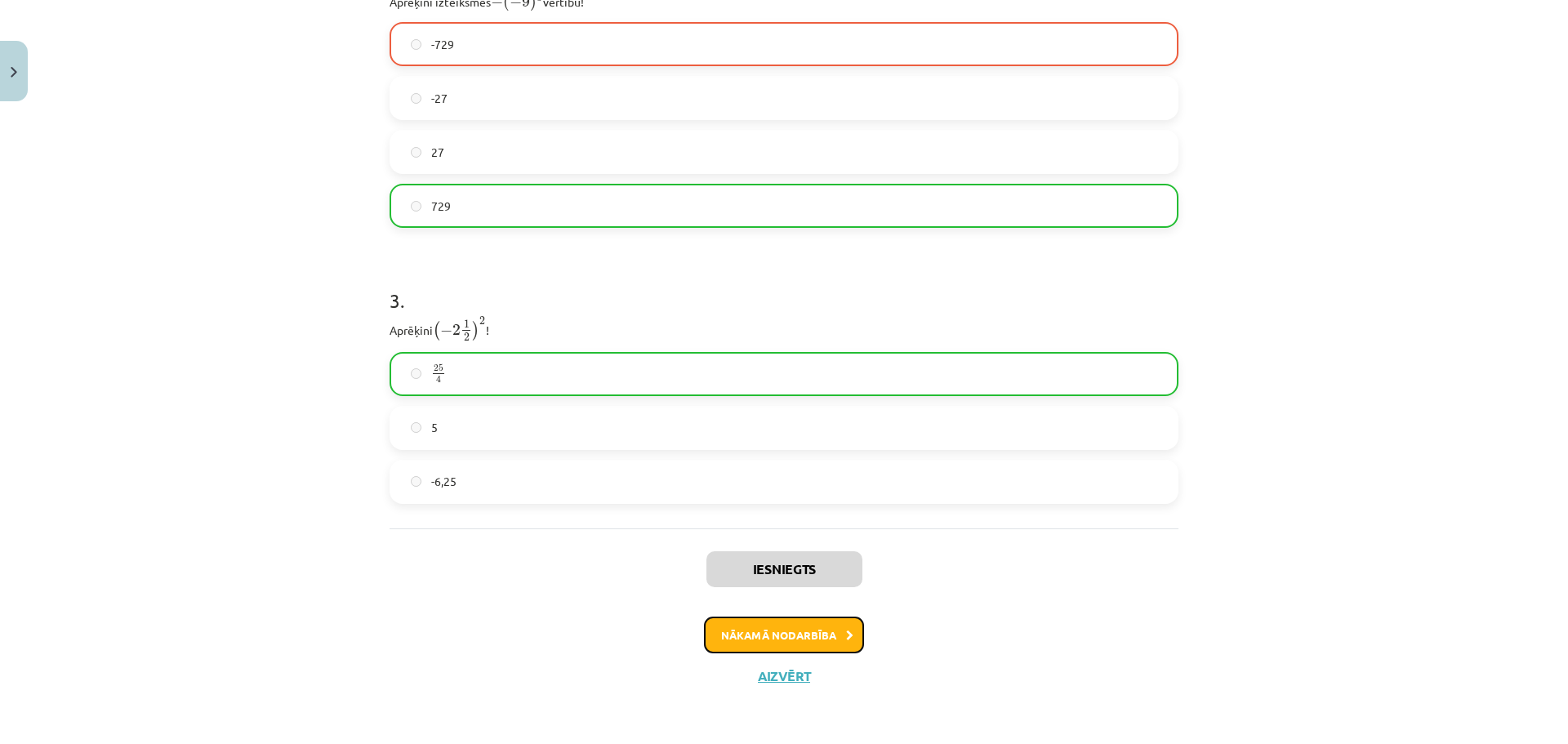
click at [780, 631] on button "Nākamā nodarbība" at bounding box center [784, 635] width 160 height 38
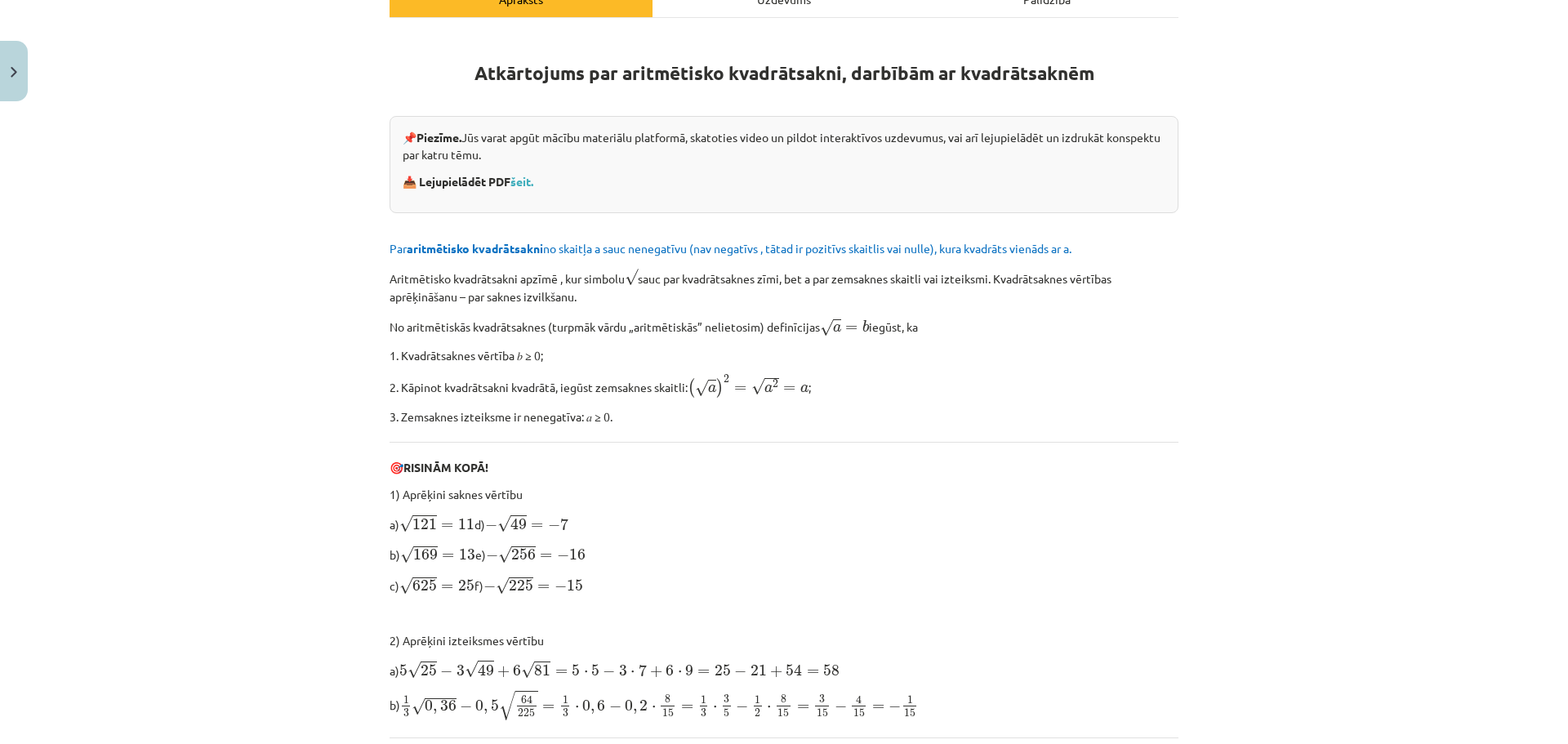
scroll to position [0, 0]
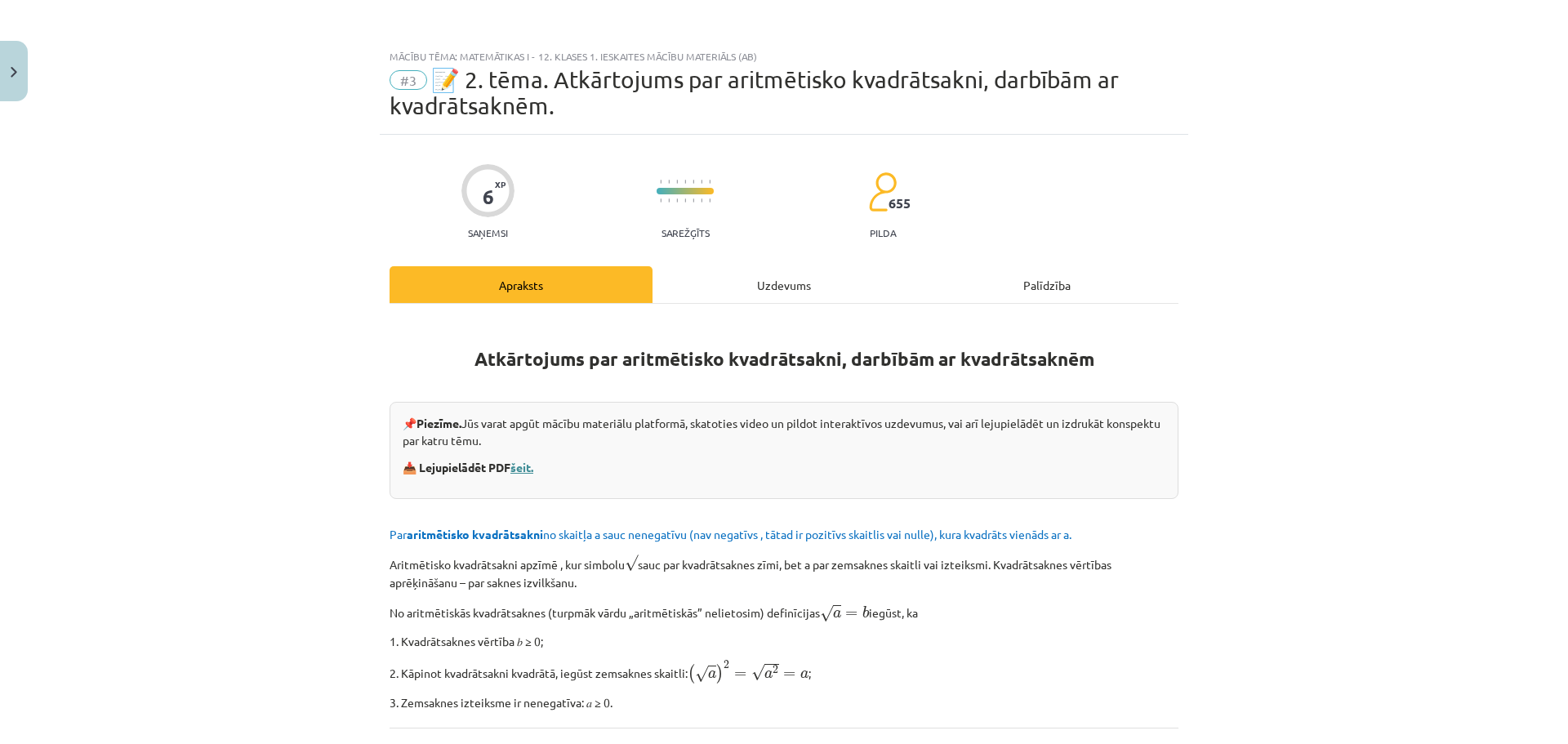
click at [522, 472] on link "šeit." at bounding box center [522, 466] width 23 height 14
